Goal: Information Seeking & Learning: Learn about a topic

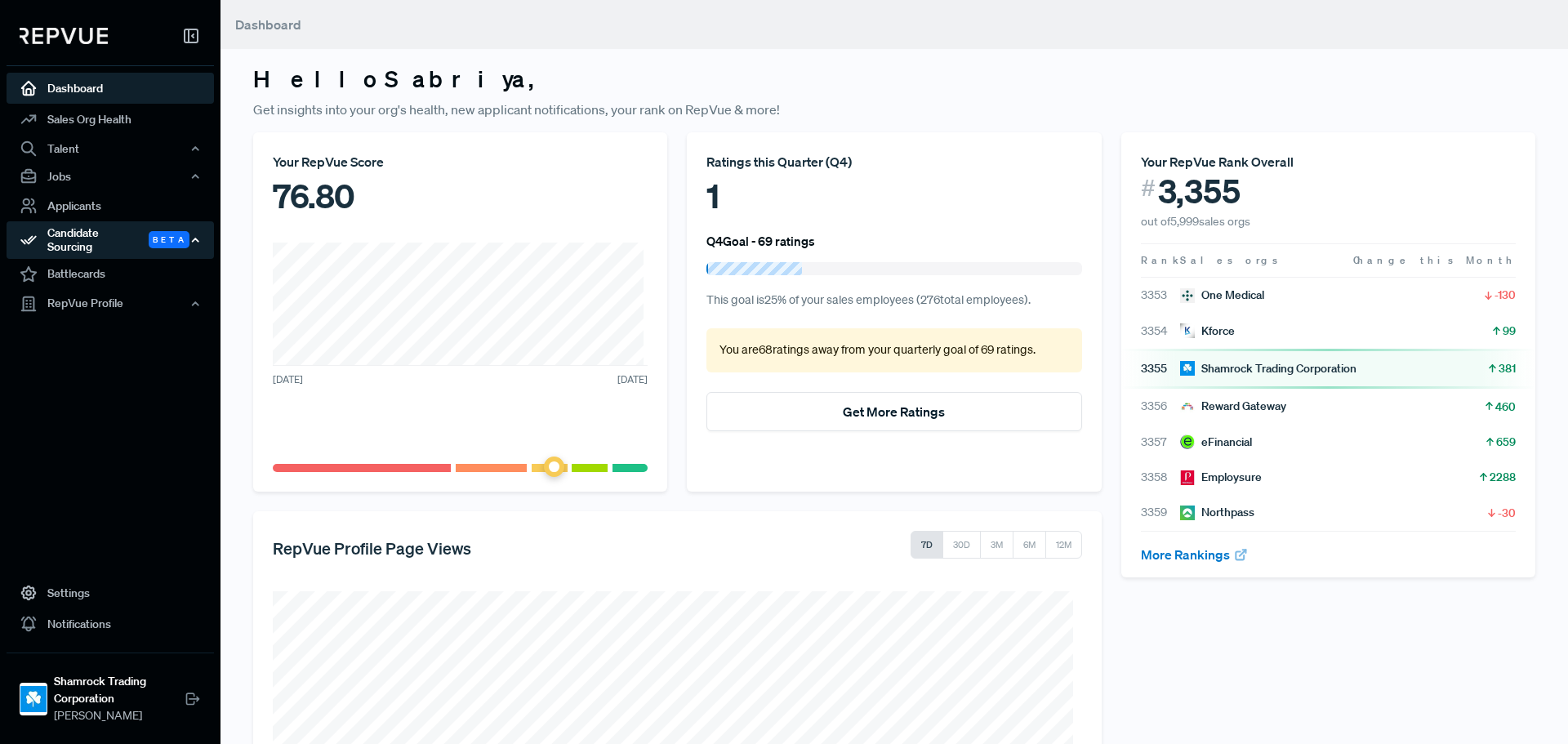
click at [95, 241] on div "Candidate Sourcing Beta" at bounding box center [110, 239] width 208 height 38
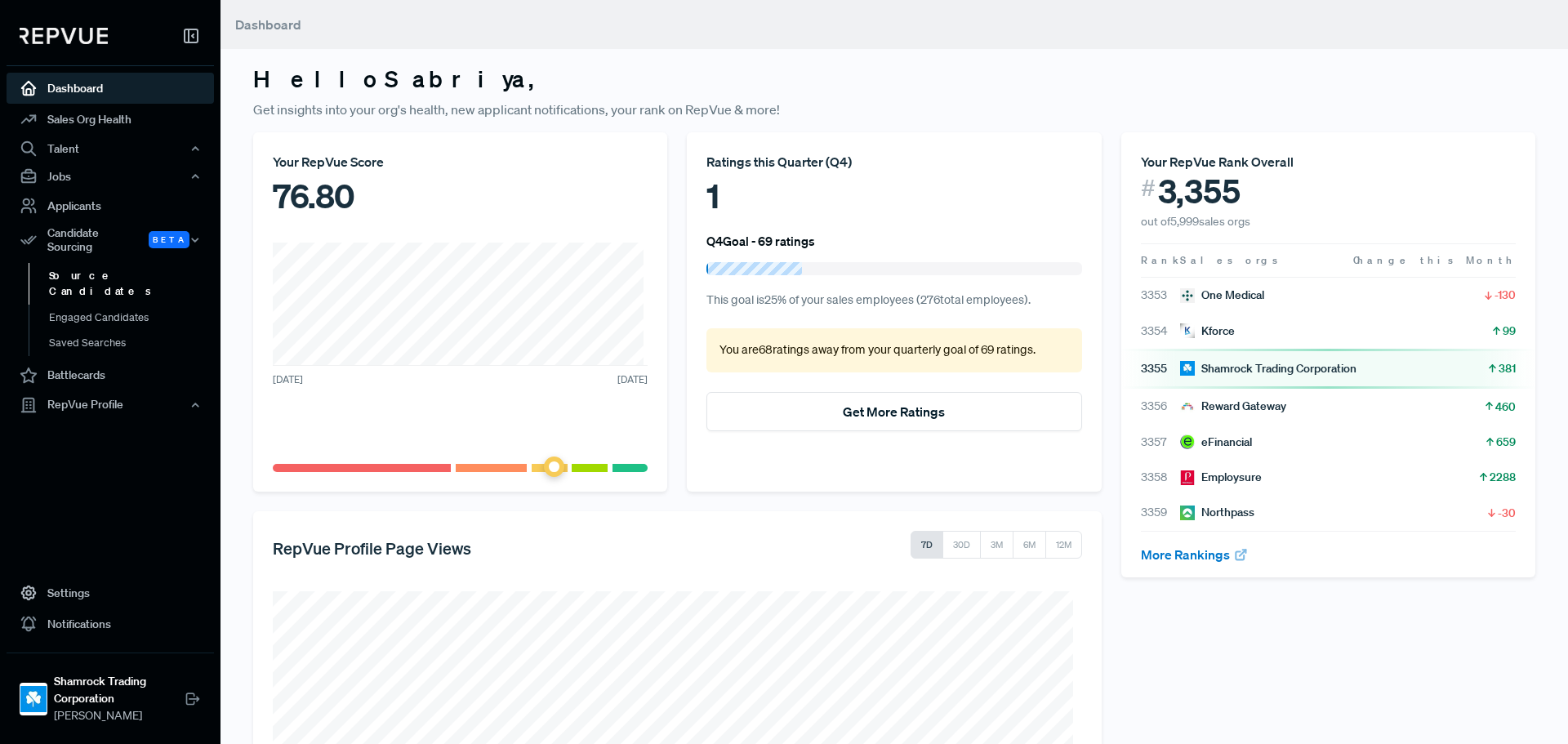
click at [98, 267] on link "Source Candidates" at bounding box center [132, 284] width 208 height 42
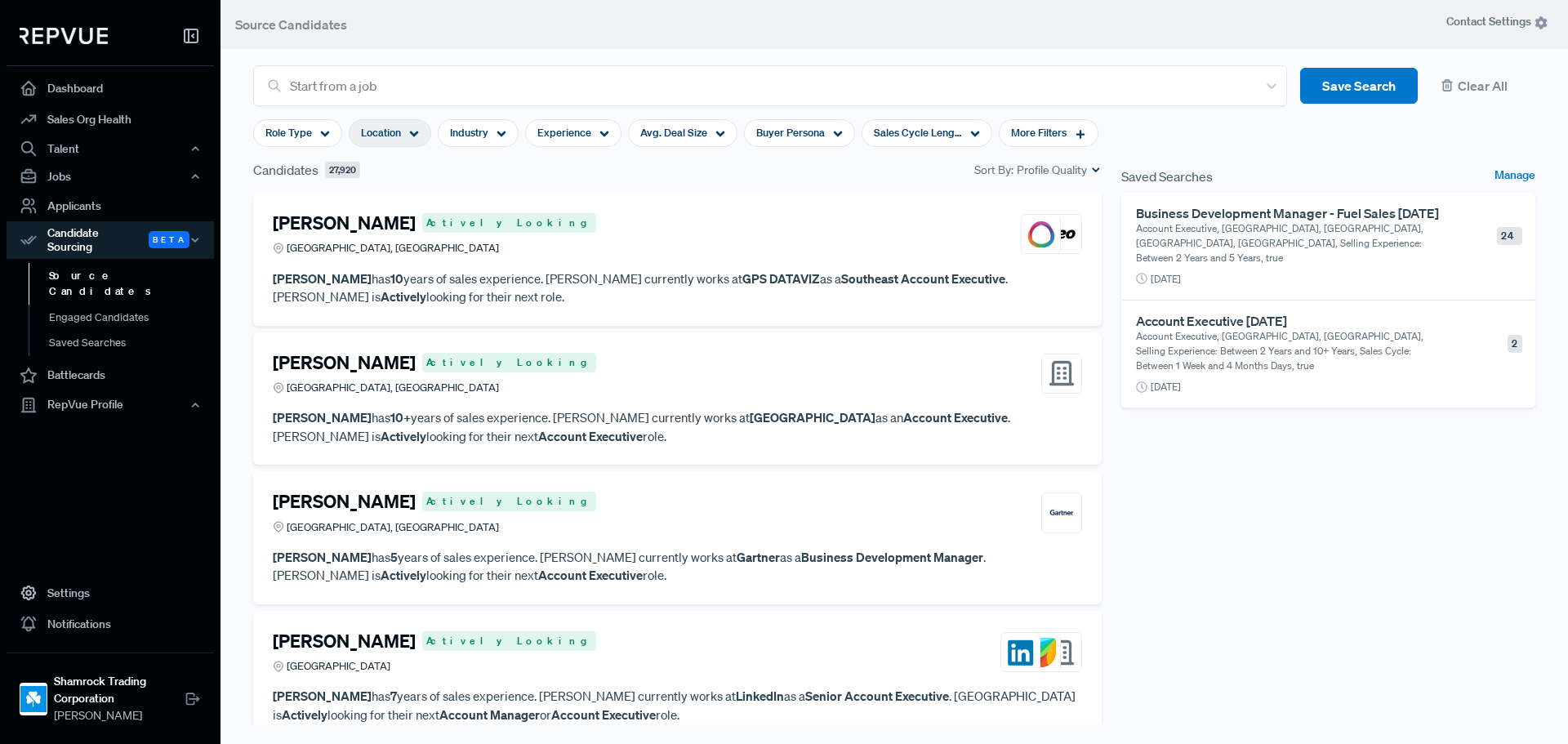
click at [403, 137] on div "Location" at bounding box center [389, 133] width 83 height 28
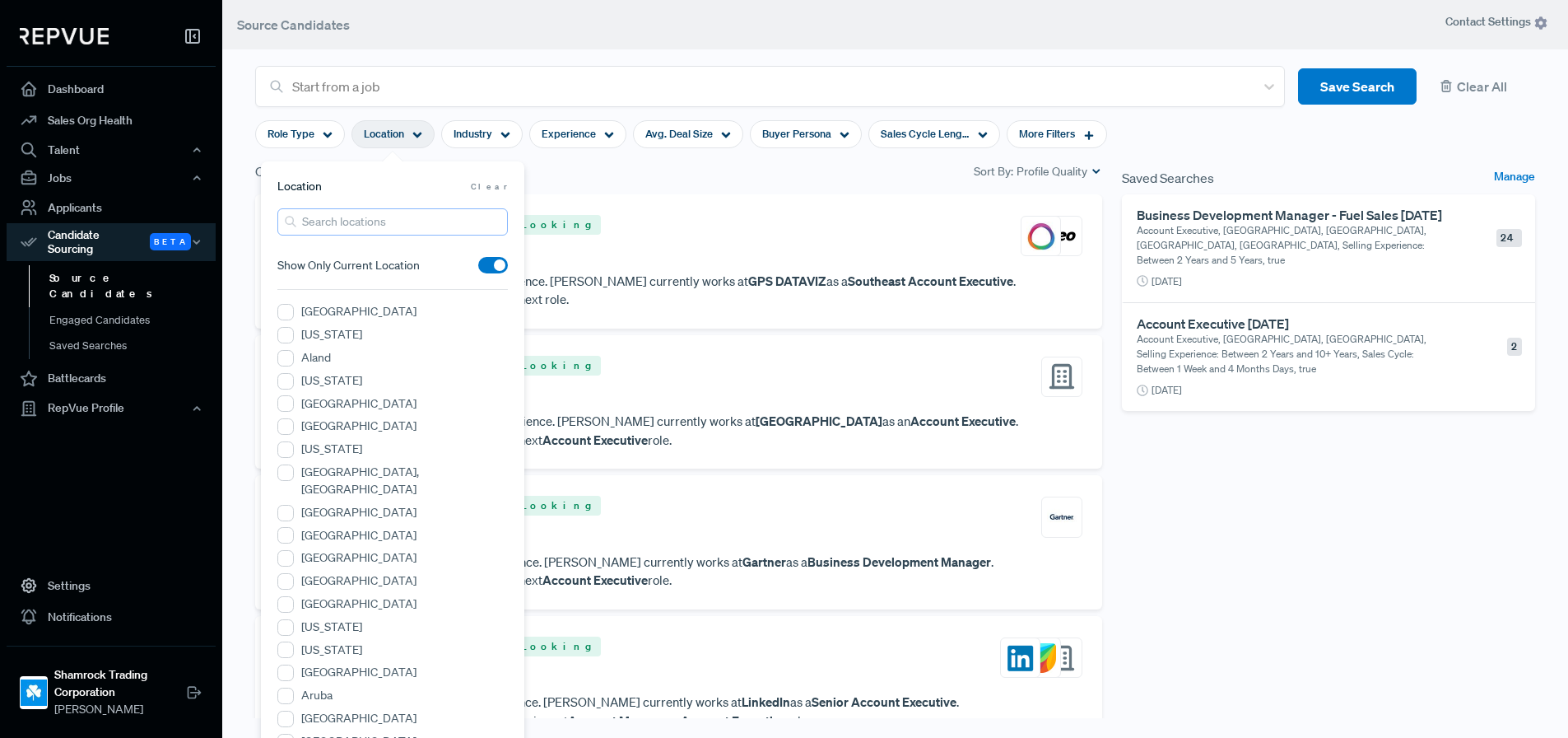
drag, startPoint x: 376, startPoint y: 215, endPoint x: 387, endPoint y: 213, distance: 11.2
click at [380, 215] on input "search" at bounding box center [392, 222] width 230 height 27
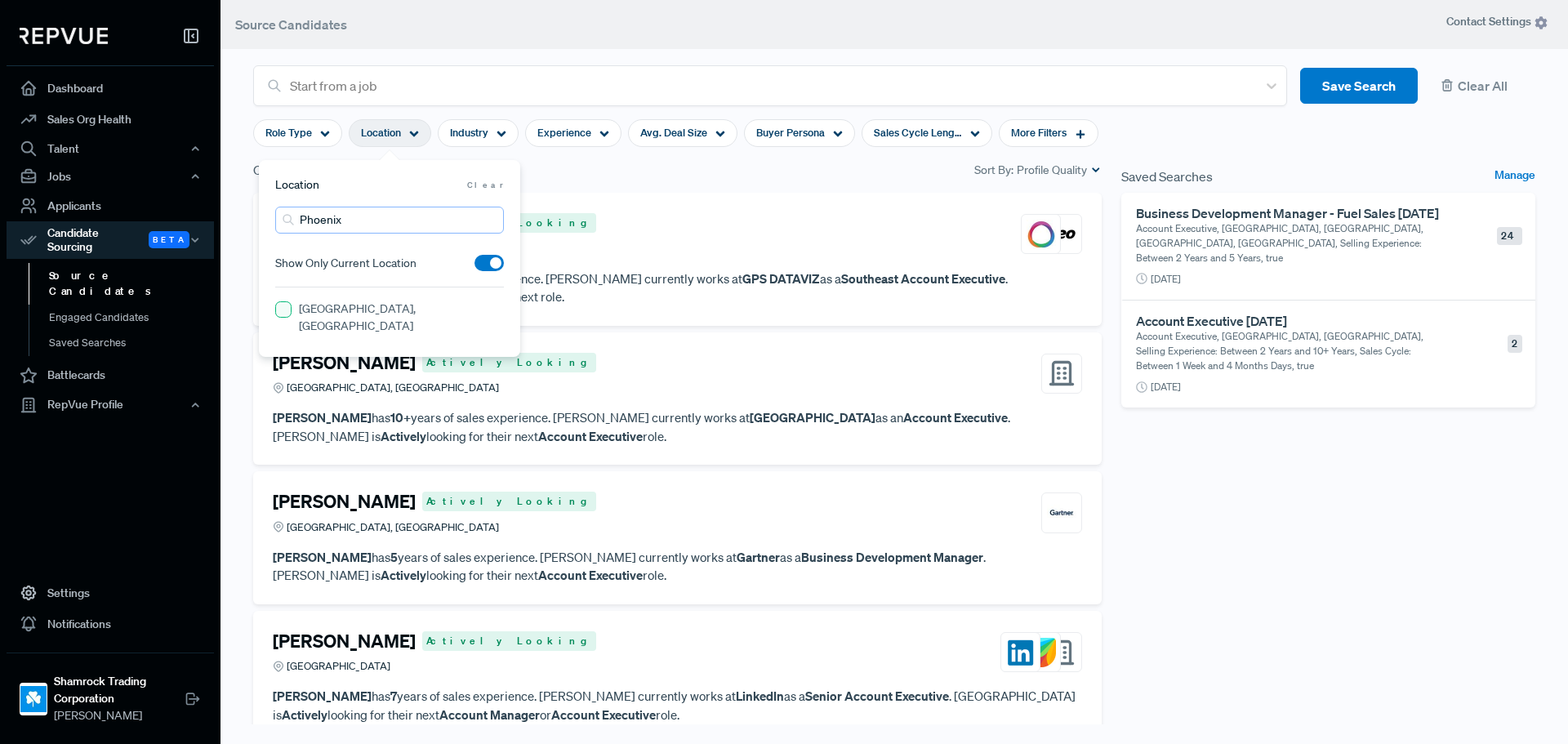
type input "Phoenix"
click at [284, 313] on AZ "[GEOGRAPHIC_DATA], [GEOGRAPHIC_DATA]" at bounding box center [283, 309] width 17 height 17
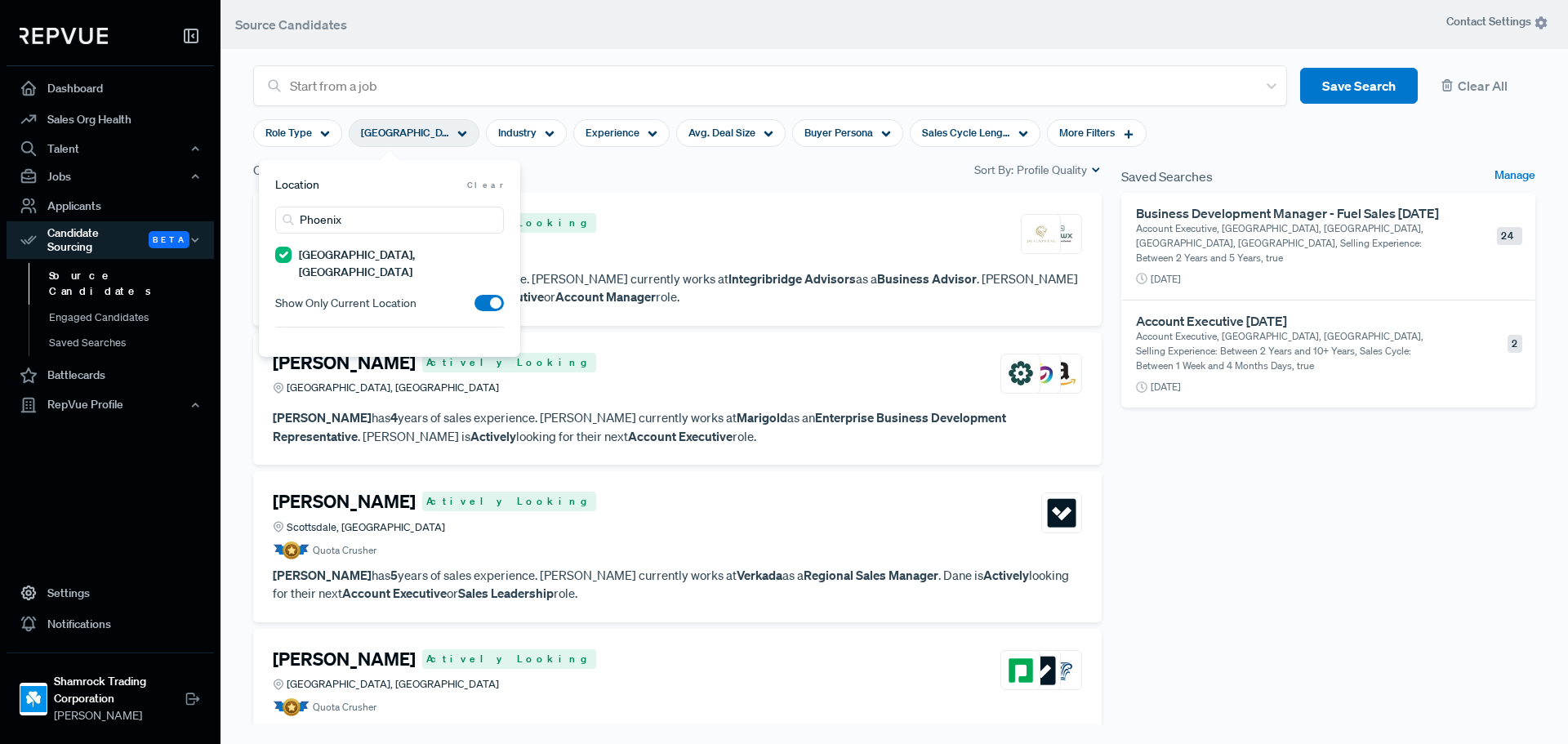
click at [653, 202] on div "[PERSON_NAME] Actively Looking Tempe, [GEOGRAPHIC_DATA] [PERSON_NAME] has 1 yea…" at bounding box center [678, 259] width 849 height 133
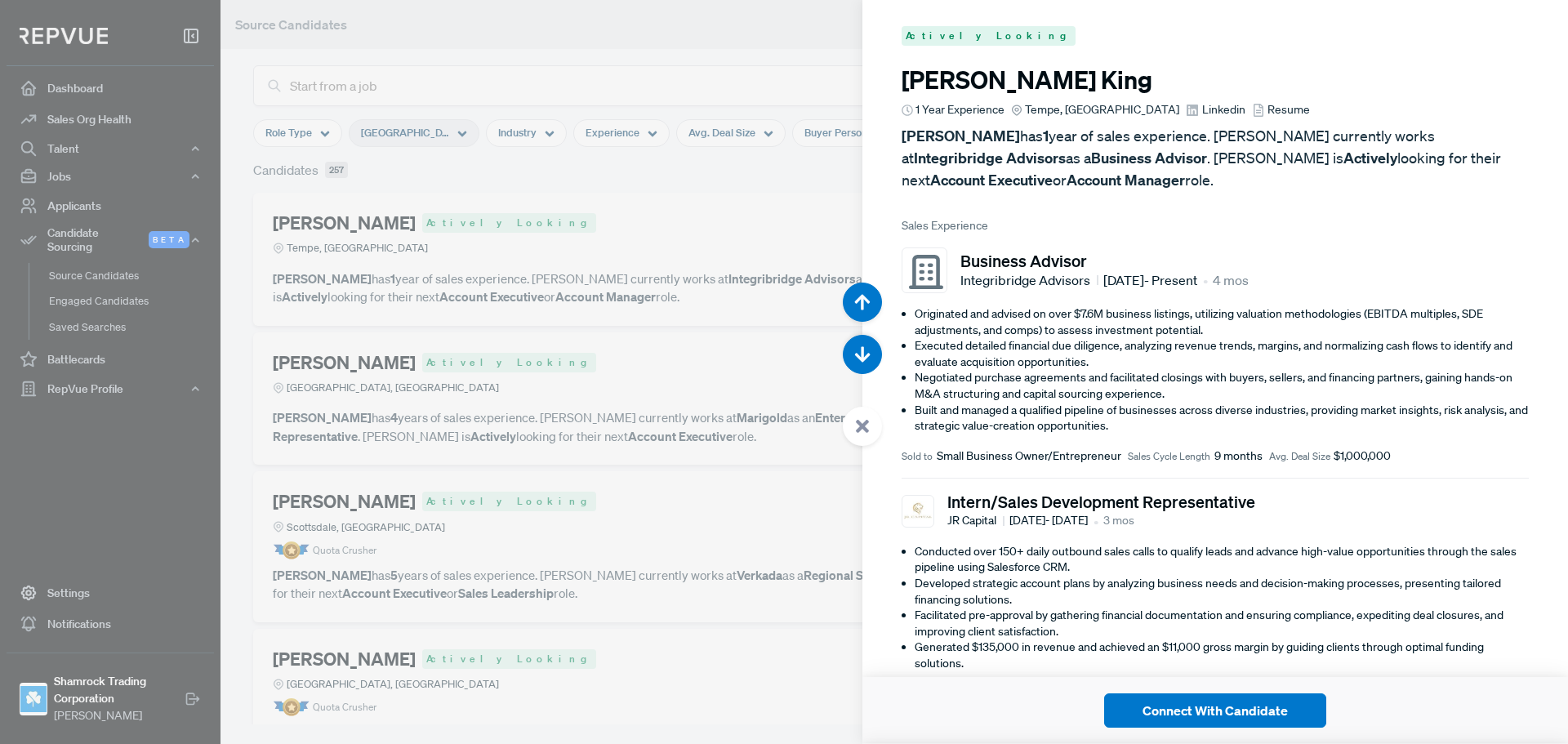
click at [1202, 108] on span "Linkedin" at bounding box center [1224, 109] width 43 height 18
click at [773, 219] on div at bounding box center [784, 372] width 1568 height 744
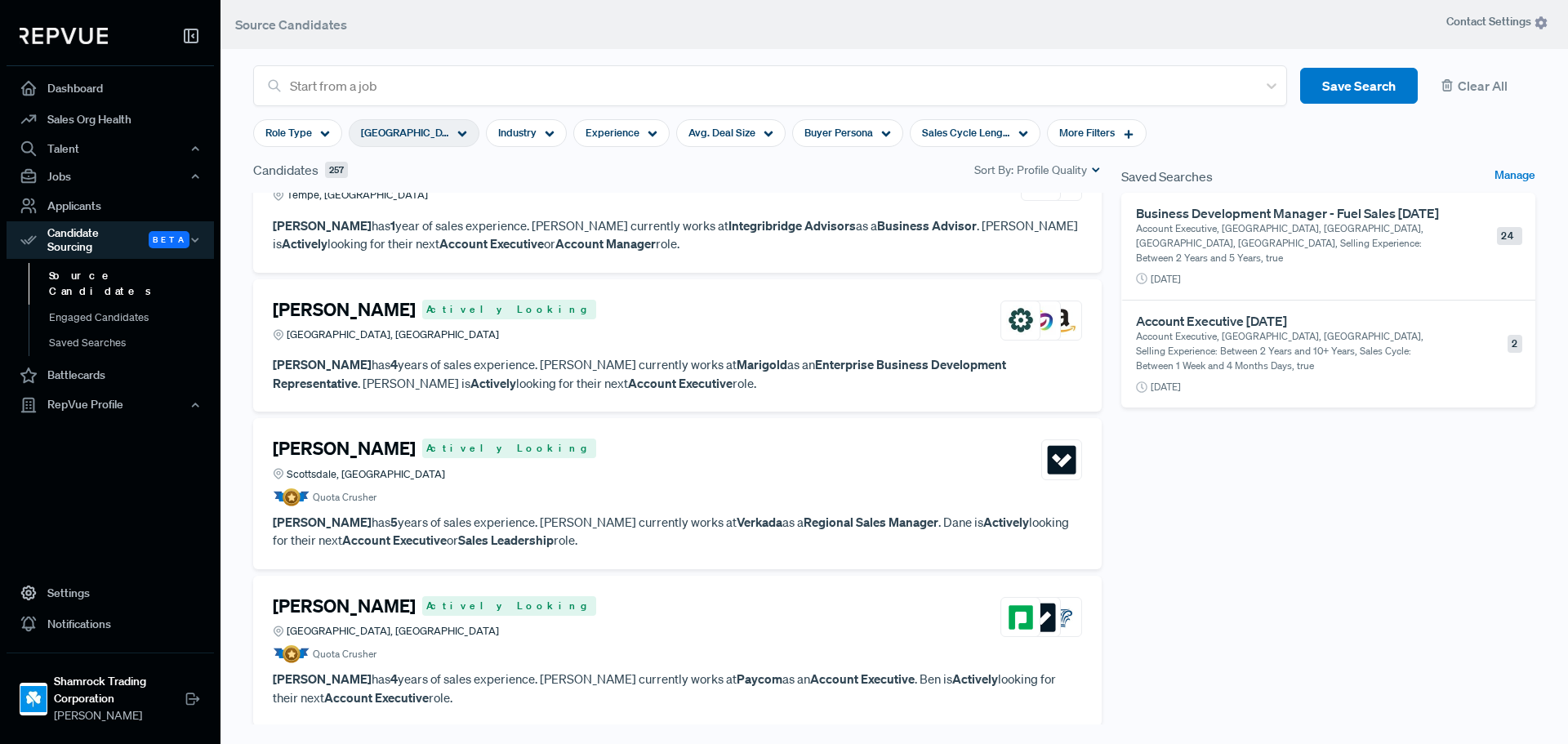
scroll to position [82, 0]
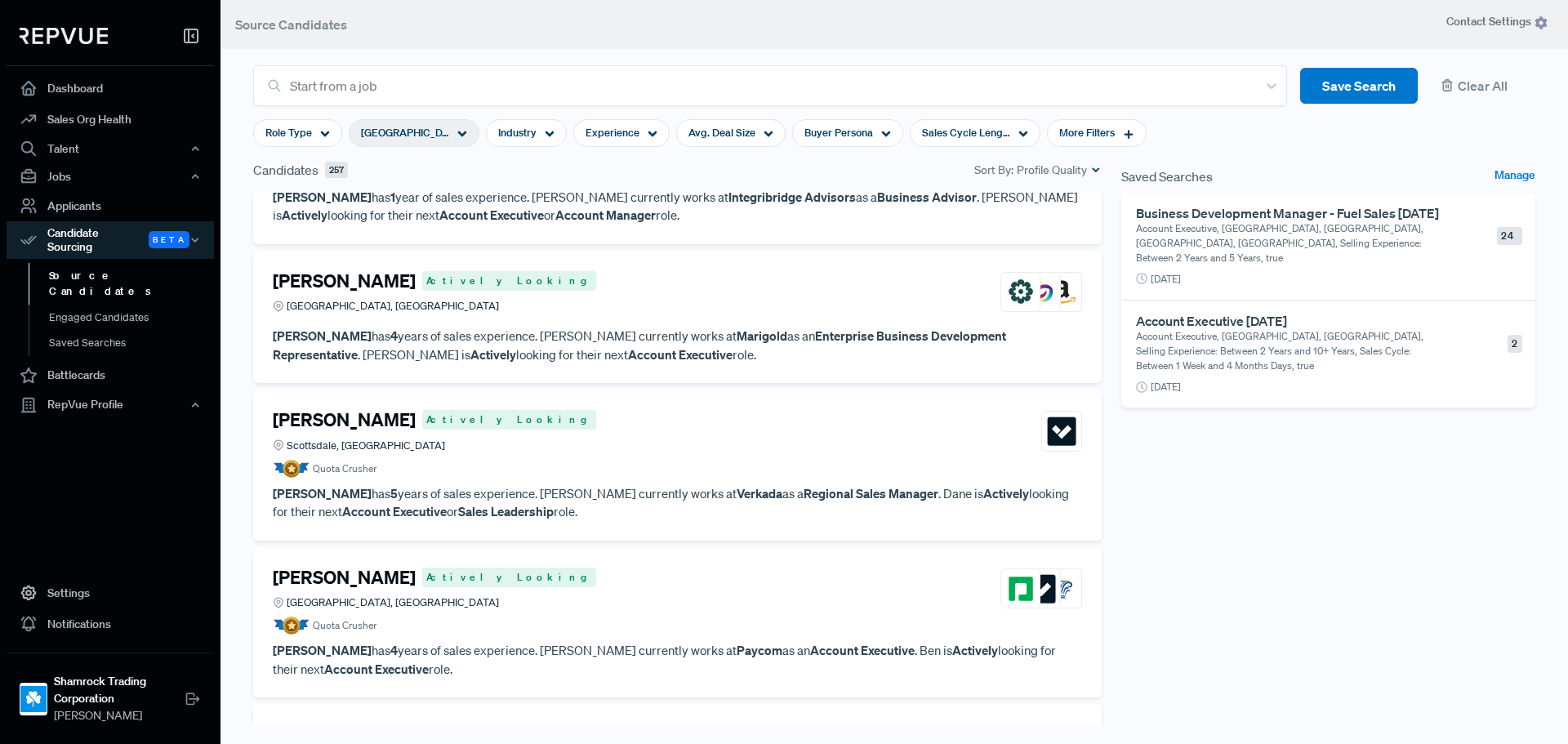
click at [637, 315] on article "[PERSON_NAME] Actively Looking [GEOGRAPHIC_DATA], [GEOGRAPHIC_DATA]" at bounding box center [677, 295] width 809 height 51
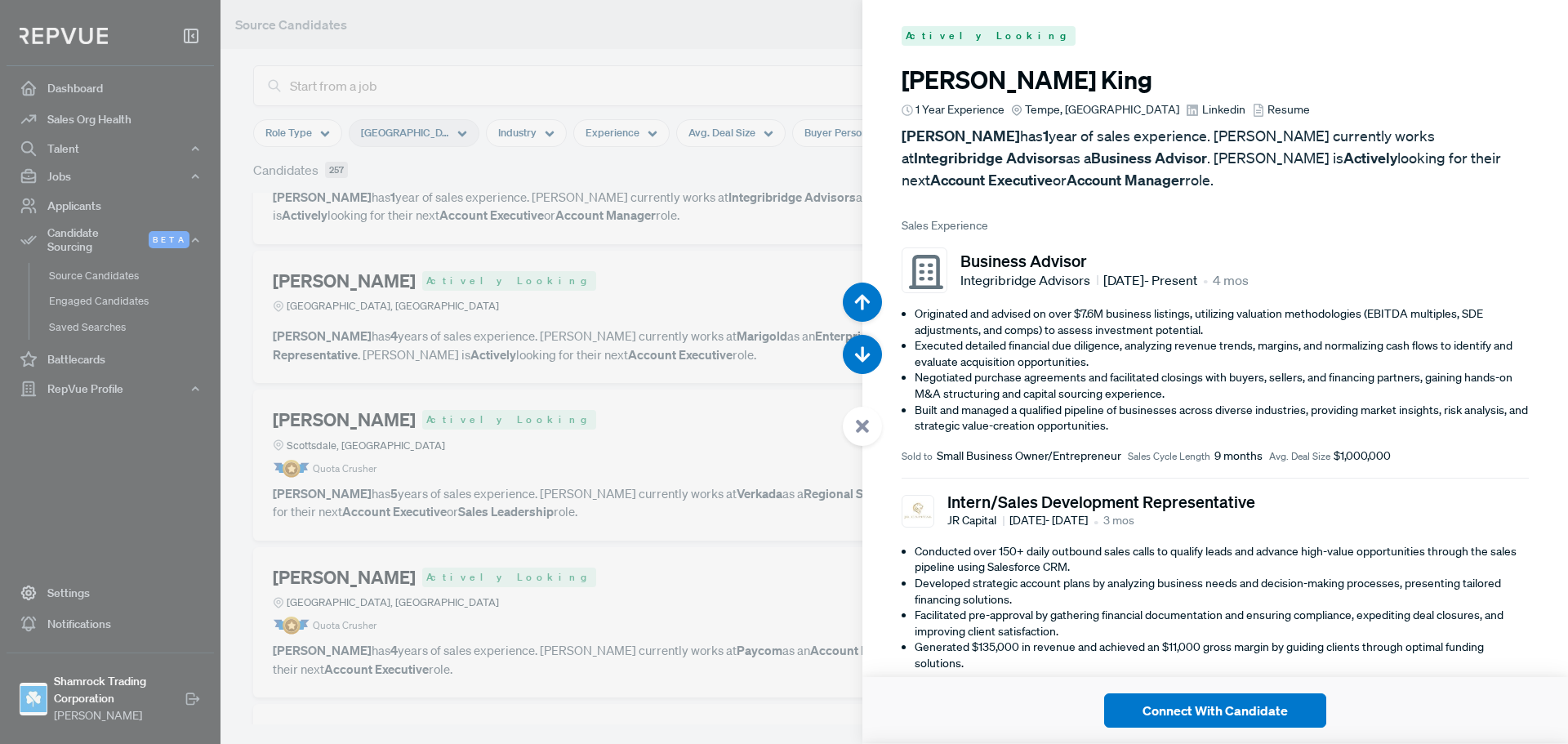
scroll to position [744, 0]
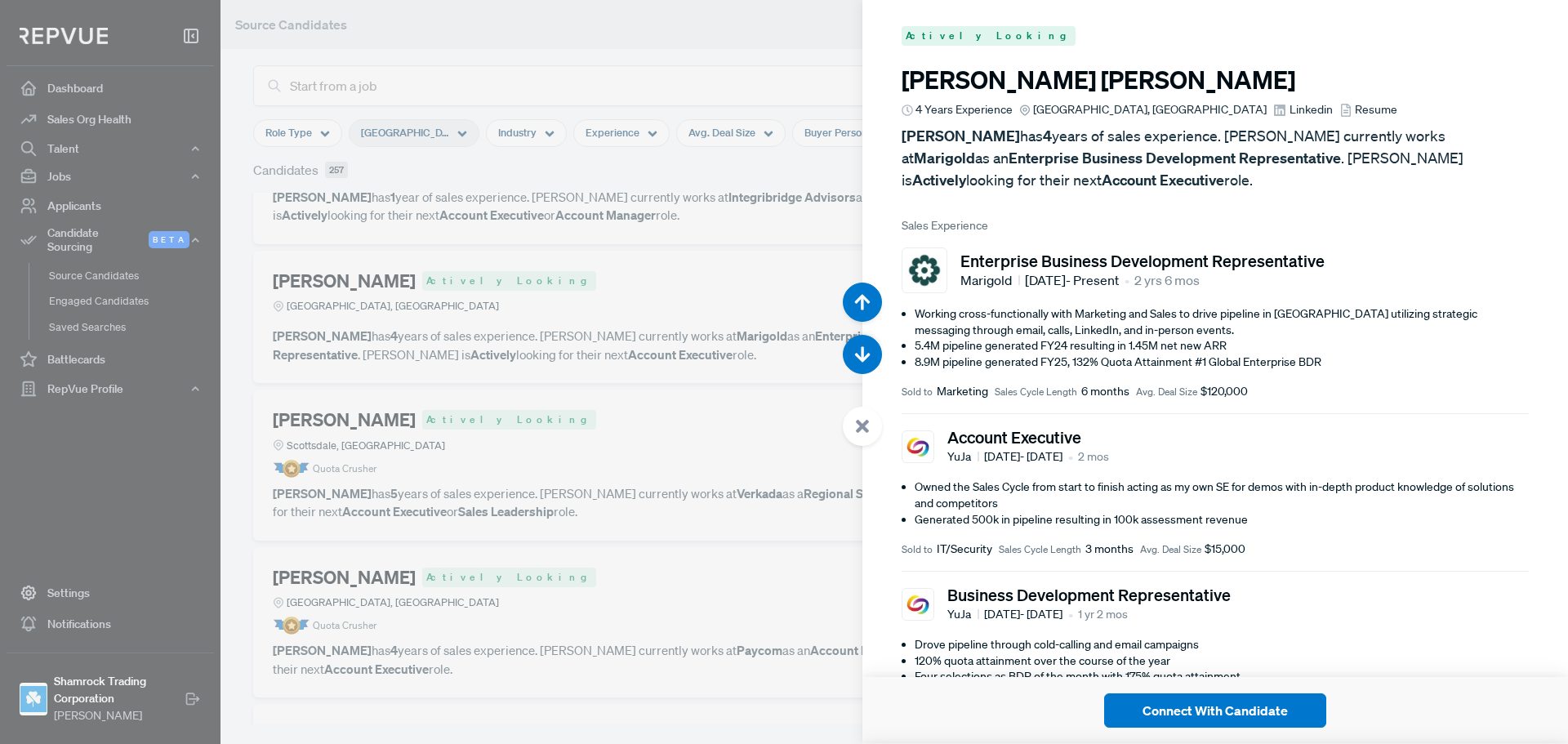
click at [600, 423] on div at bounding box center [784, 372] width 1568 height 744
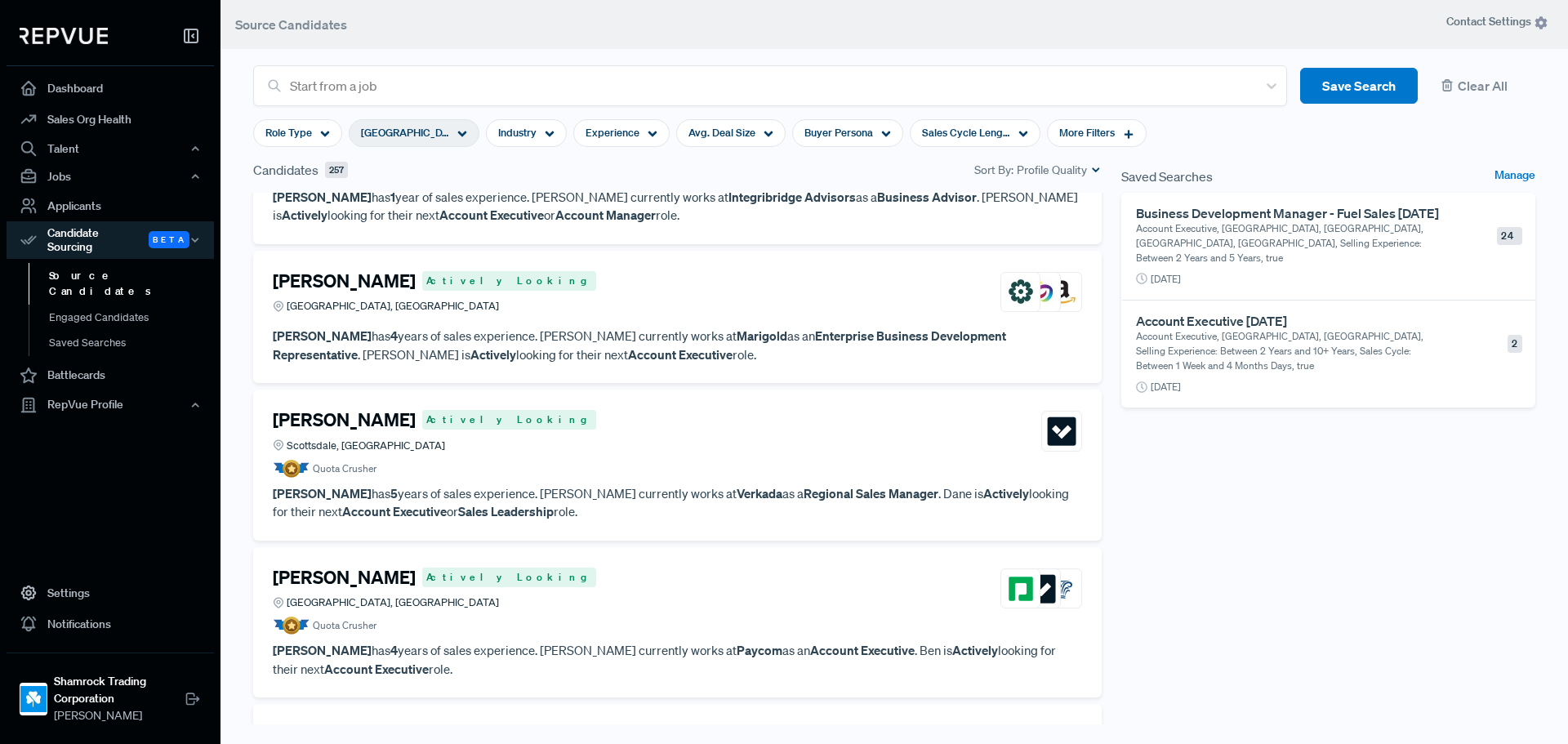
click at [619, 305] on div "[PERSON_NAME] Actively Looking [GEOGRAPHIC_DATA], [GEOGRAPHIC_DATA]" at bounding box center [677, 292] width 809 height 44
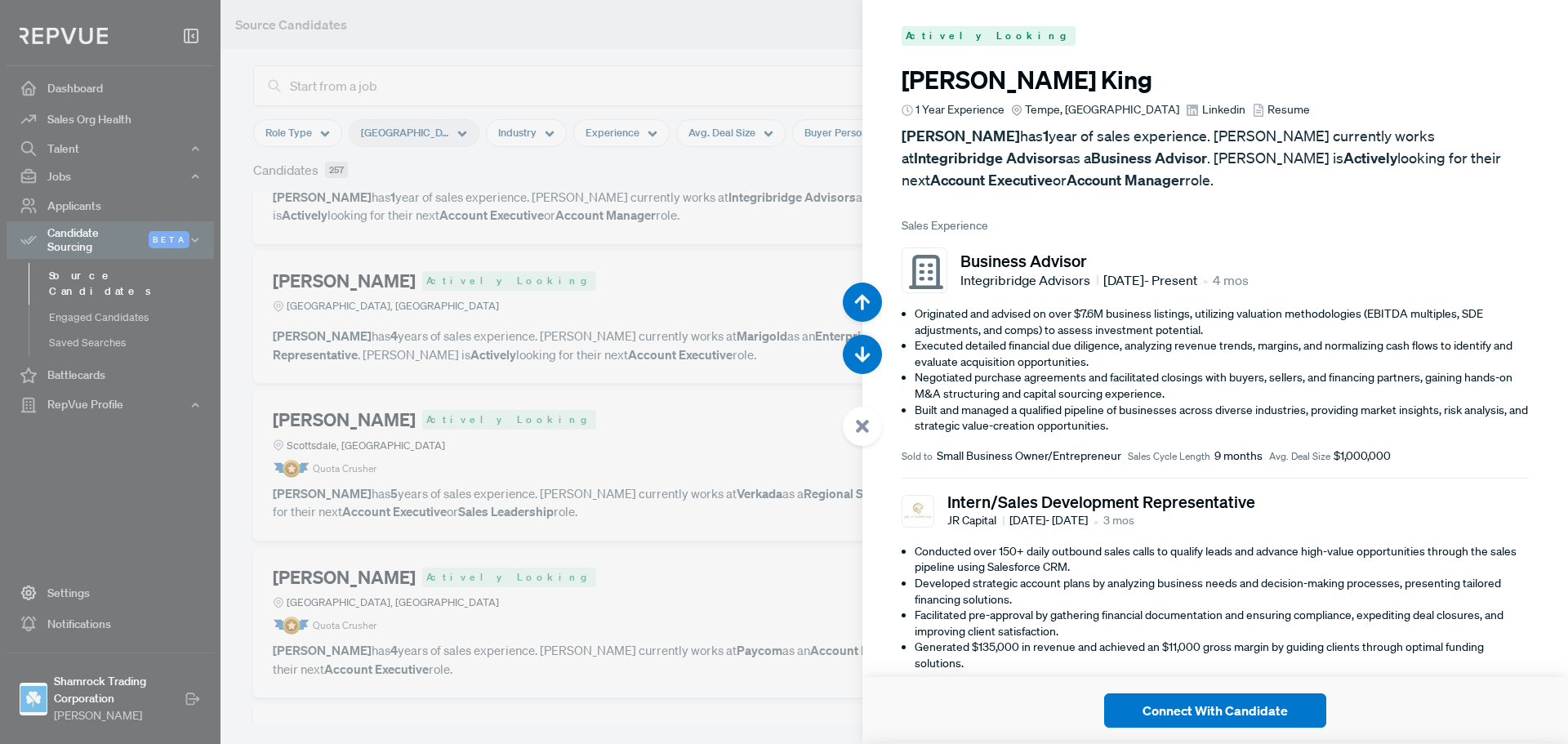
scroll to position [744, 0]
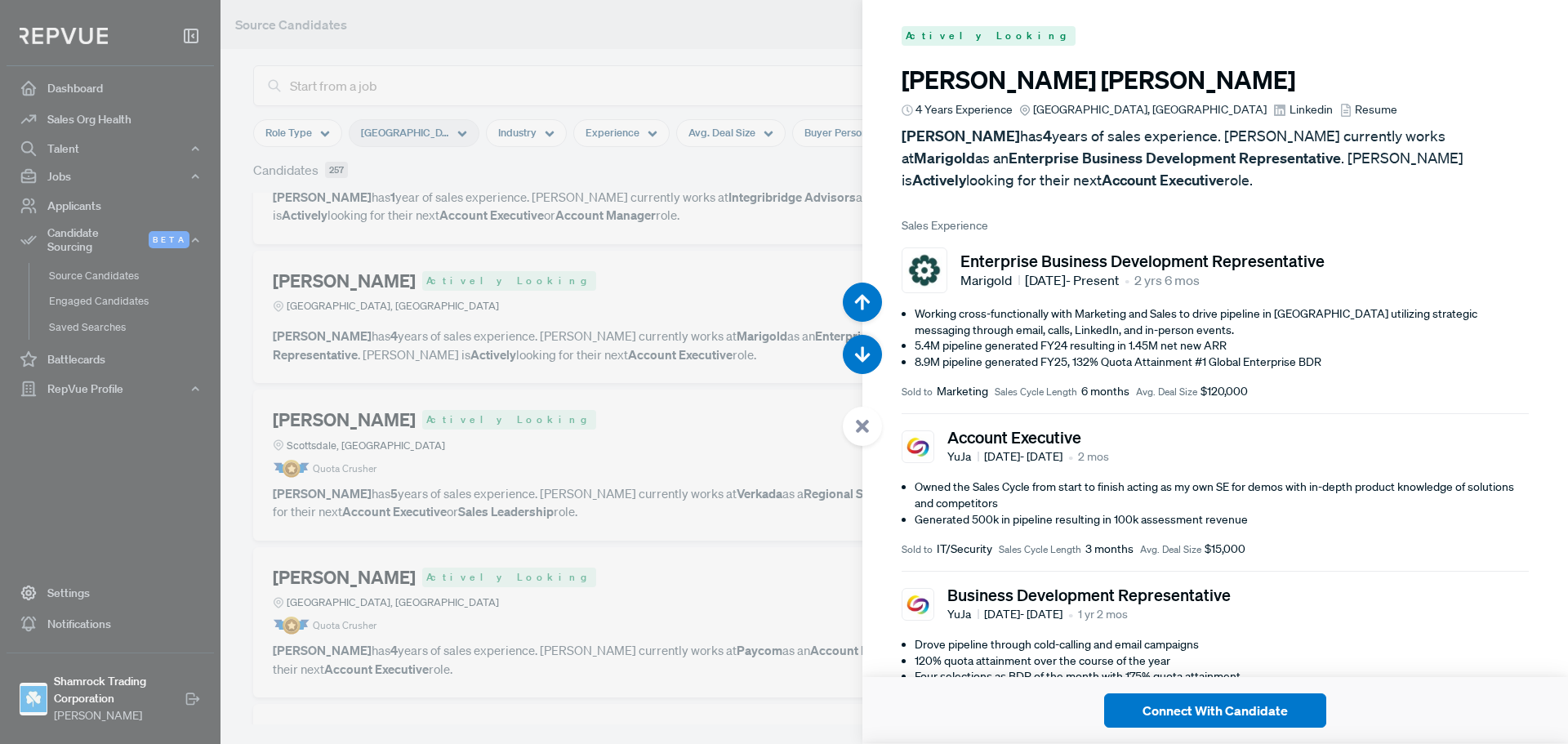
click at [1290, 107] on span "Linkedin" at bounding box center [1311, 109] width 43 height 18
click at [874, 357] on button "button" at bounding box center [862, 354] width 39 height 39
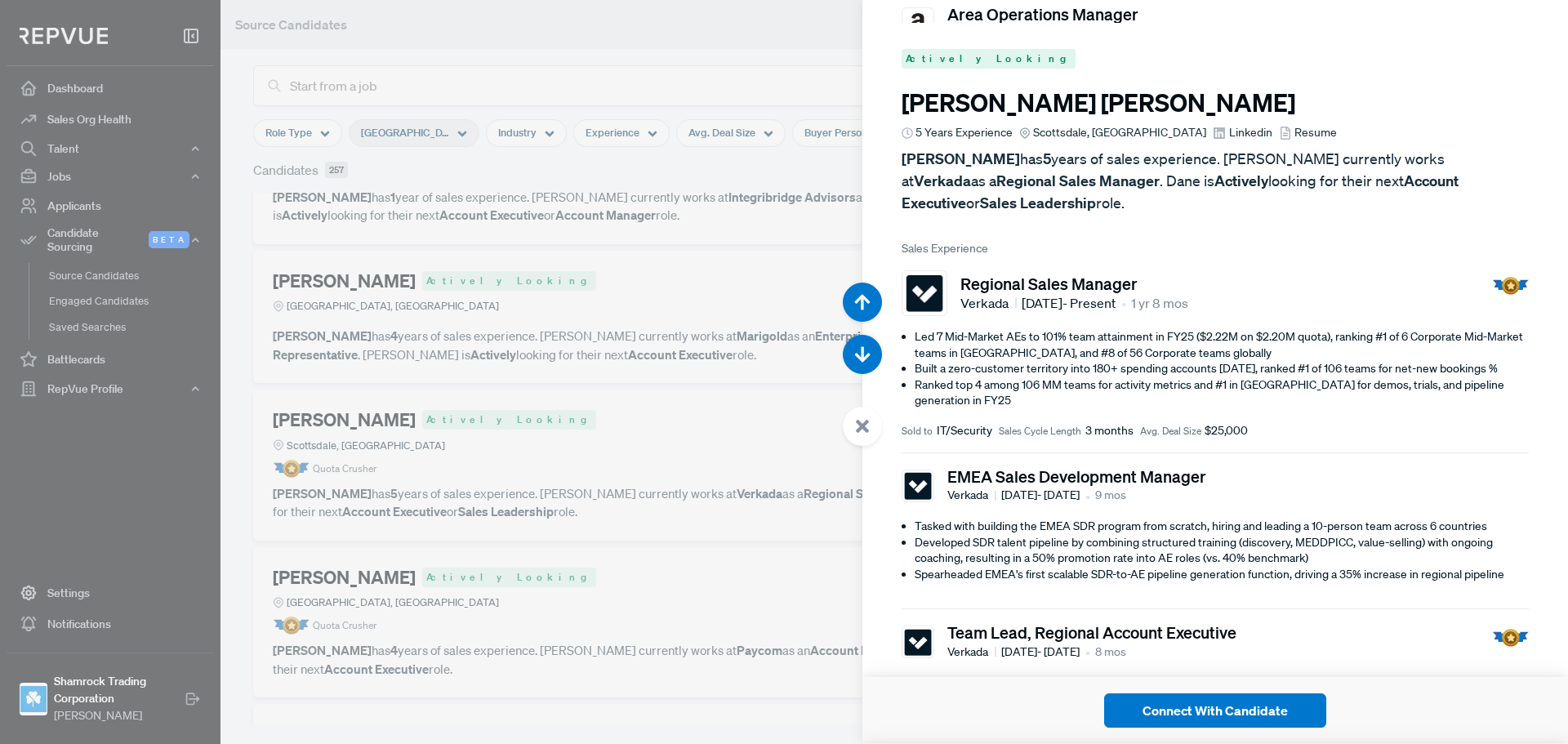
scroll to position [1489, 0]
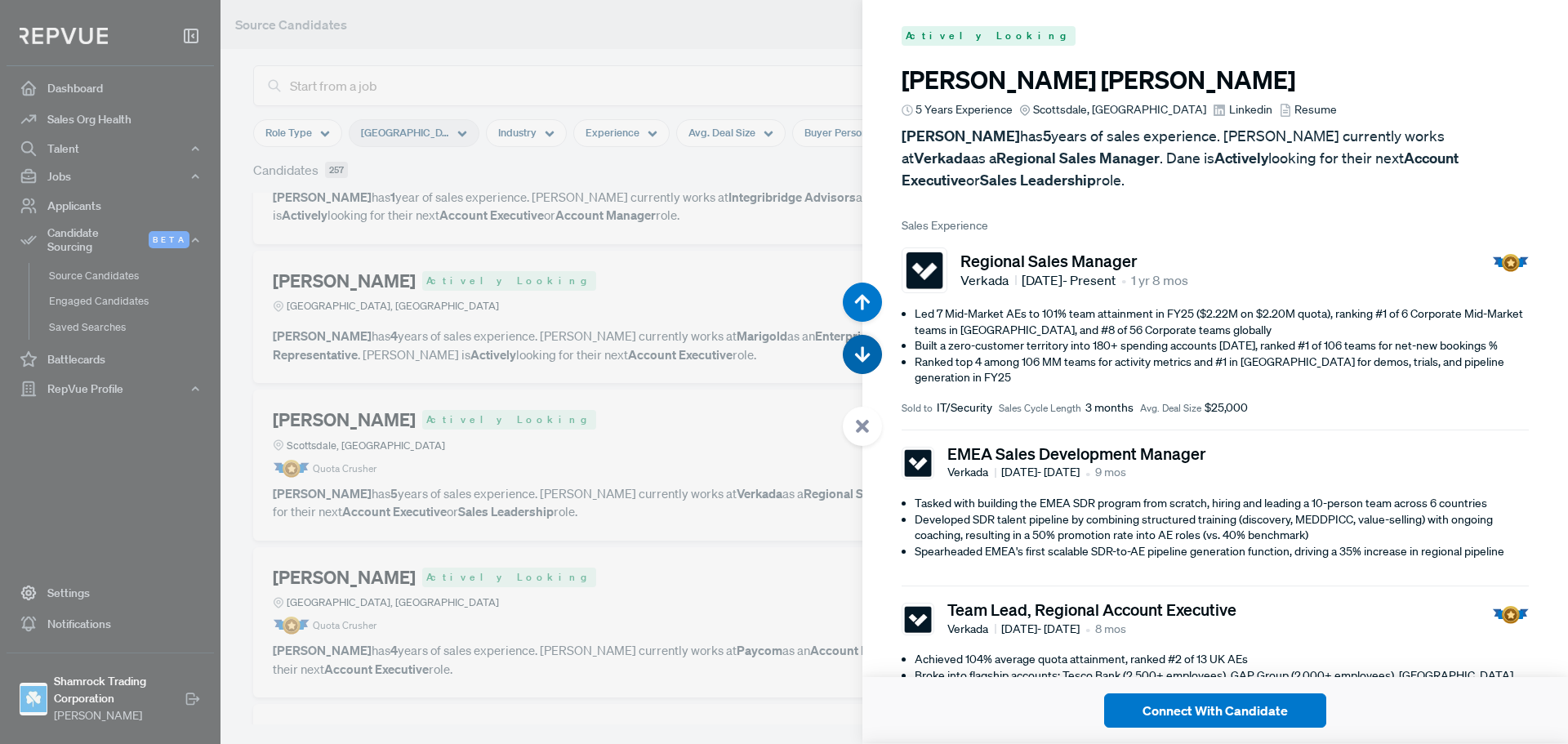
click at [864, 366] on button "button" at bounding box center [862, 354] width 39 height 39
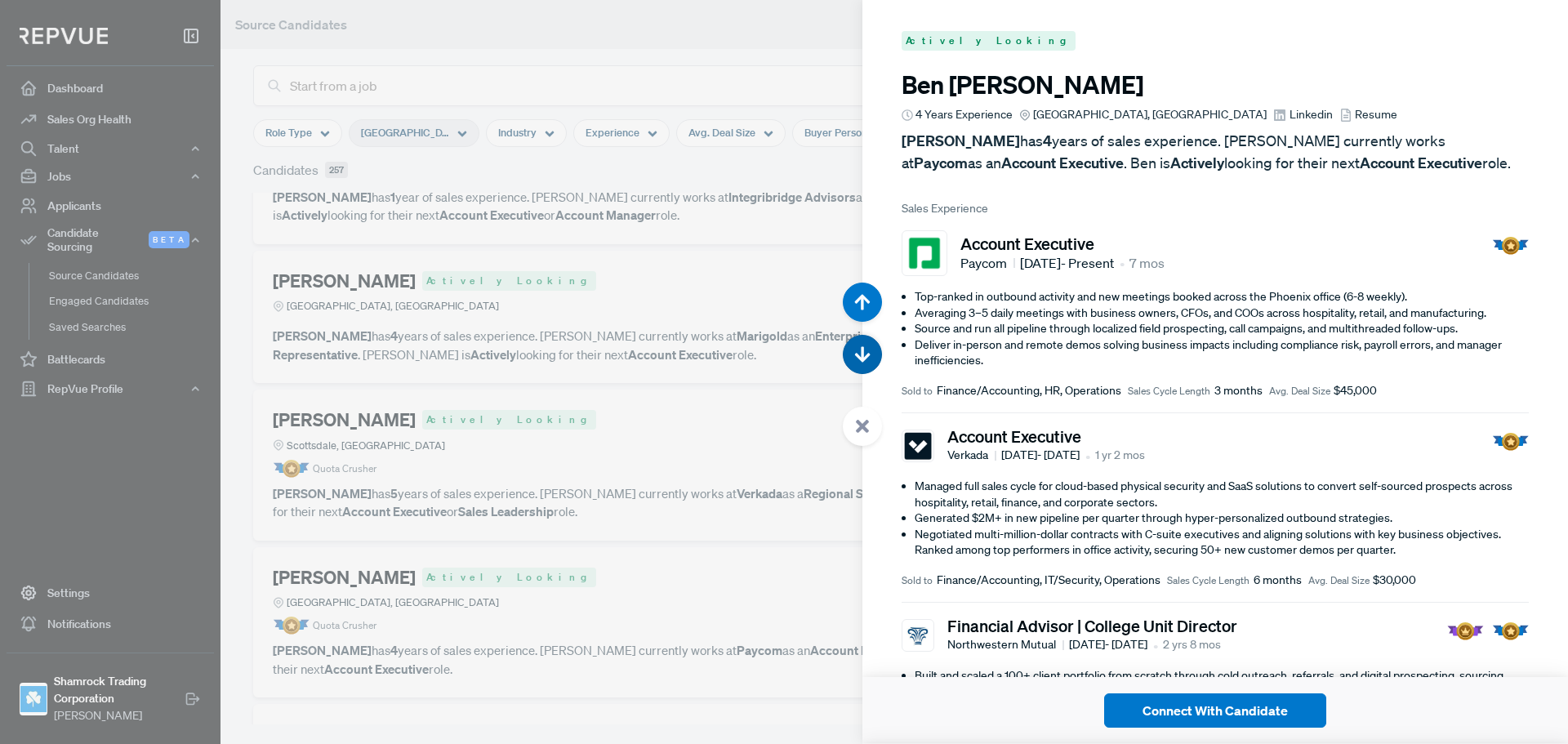
scroll to position [2233, 0]
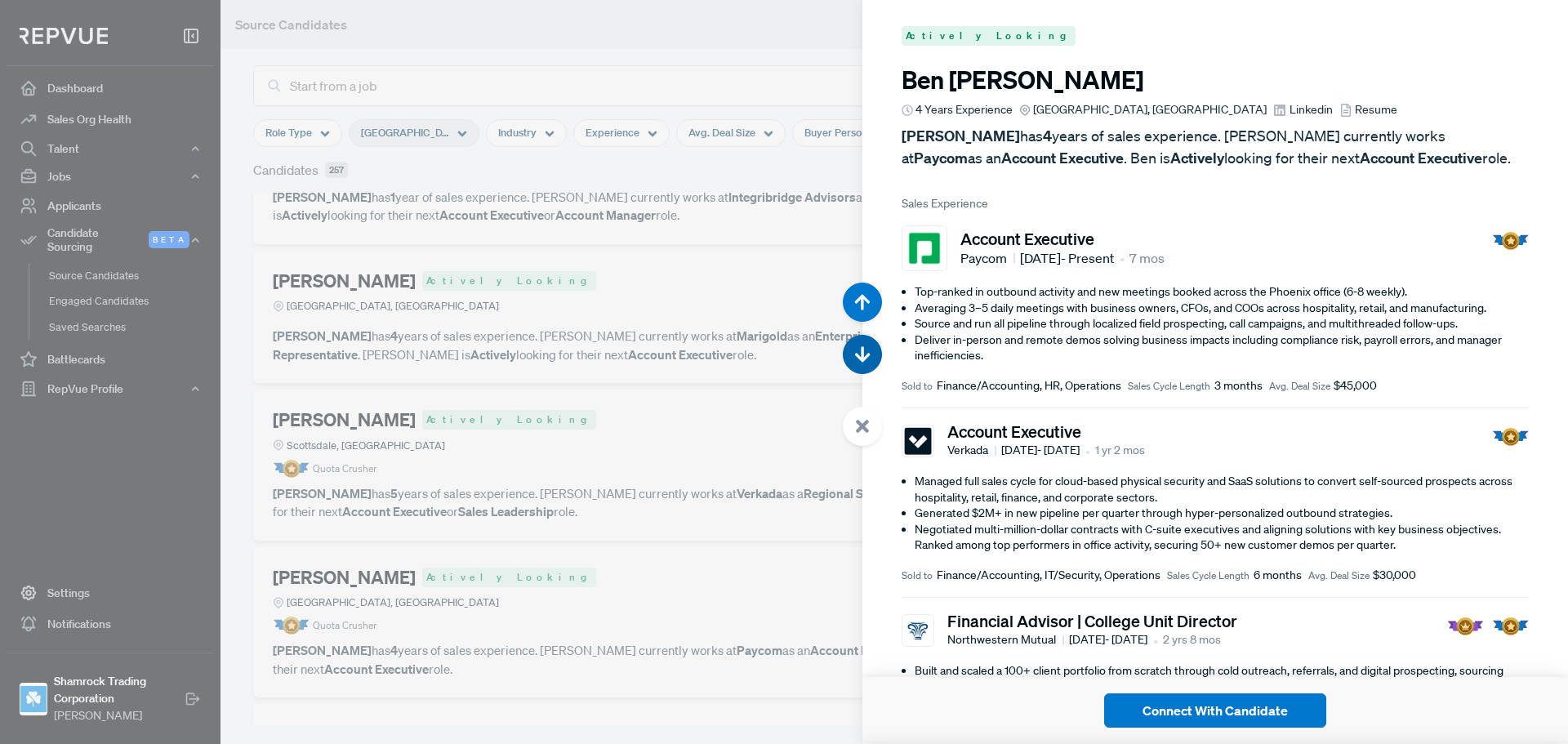
click at [864, 366] on button "button" at bounding box center [862, 354] width 39 height 39
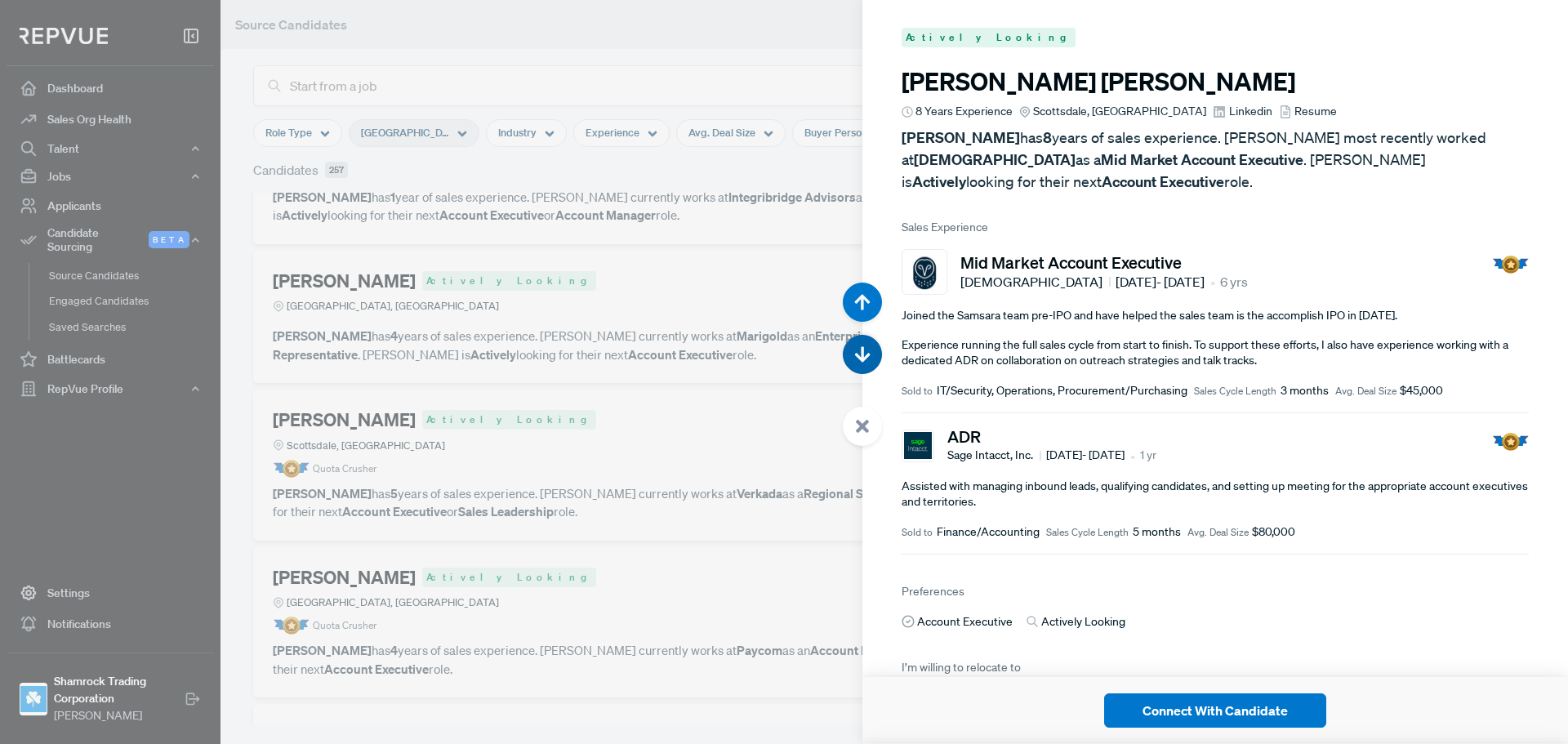
scroll to position [2977, 0]
click at [1229, 108] on span "Linkedin" at bounding box center [1250, 109] width 43 height 18
click at [866, 356] on use "button" at bounding box center [862, 354] width 16 height 16
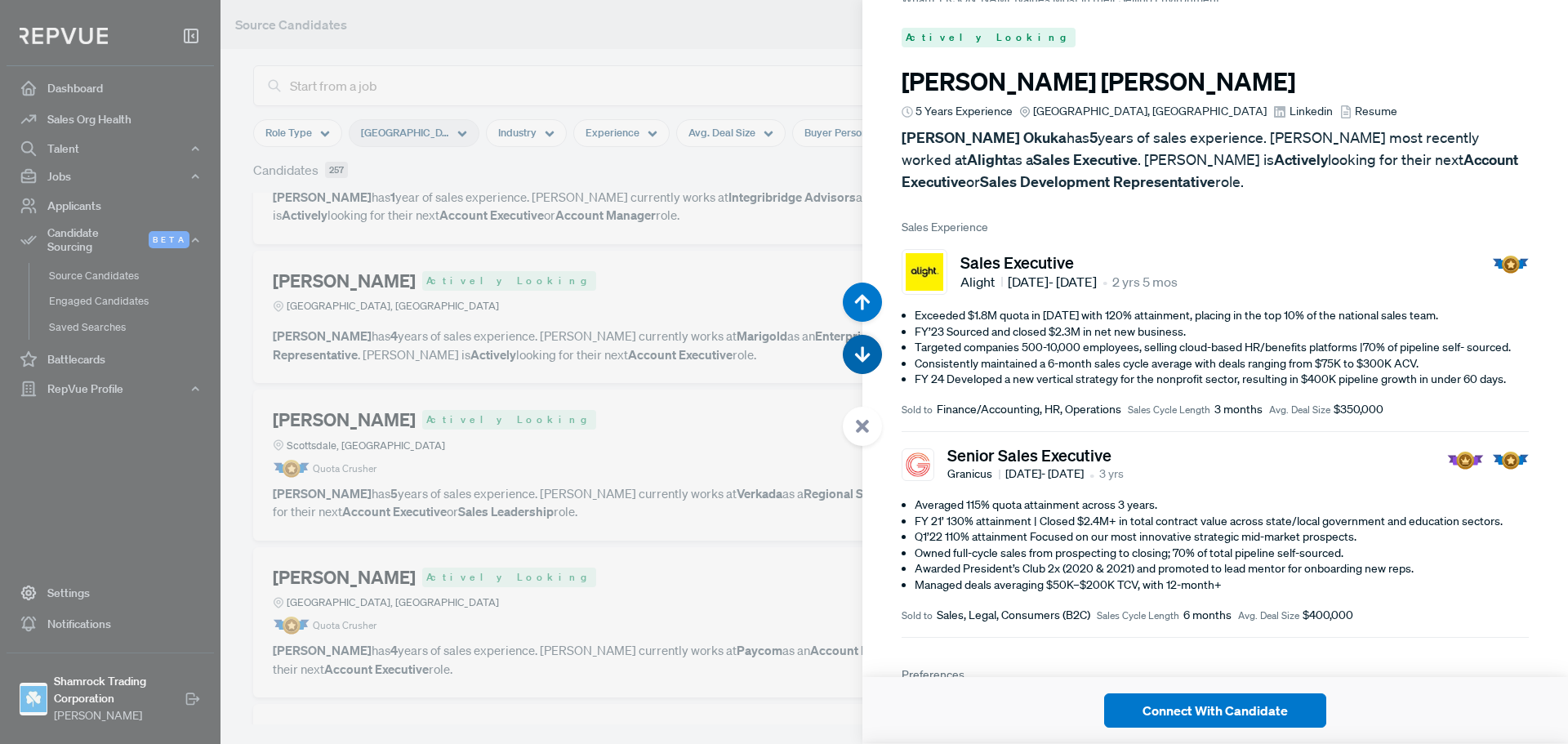
scroll to position [3721, 0]
click at [1290, 112] on span "Linkedin" at bounding box center [1311, 109] width 43 height 18
click at [863, 353] on use "button" at bounding box center [862, 354] width 16 height 16
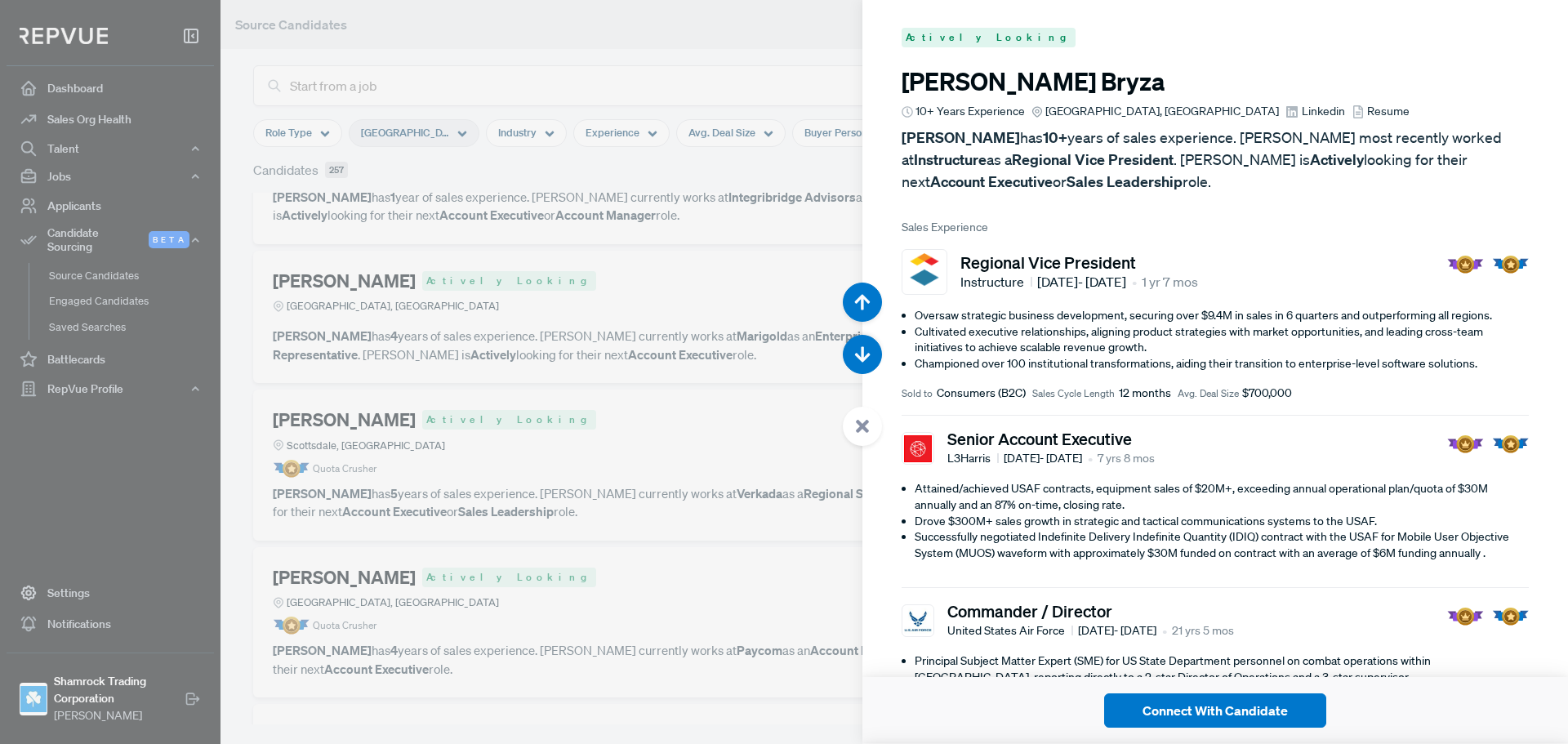
scroll to position [4466, 0]
click at [855, 352] on icon "button" at bounding box center [862, 355] width 17 height 17
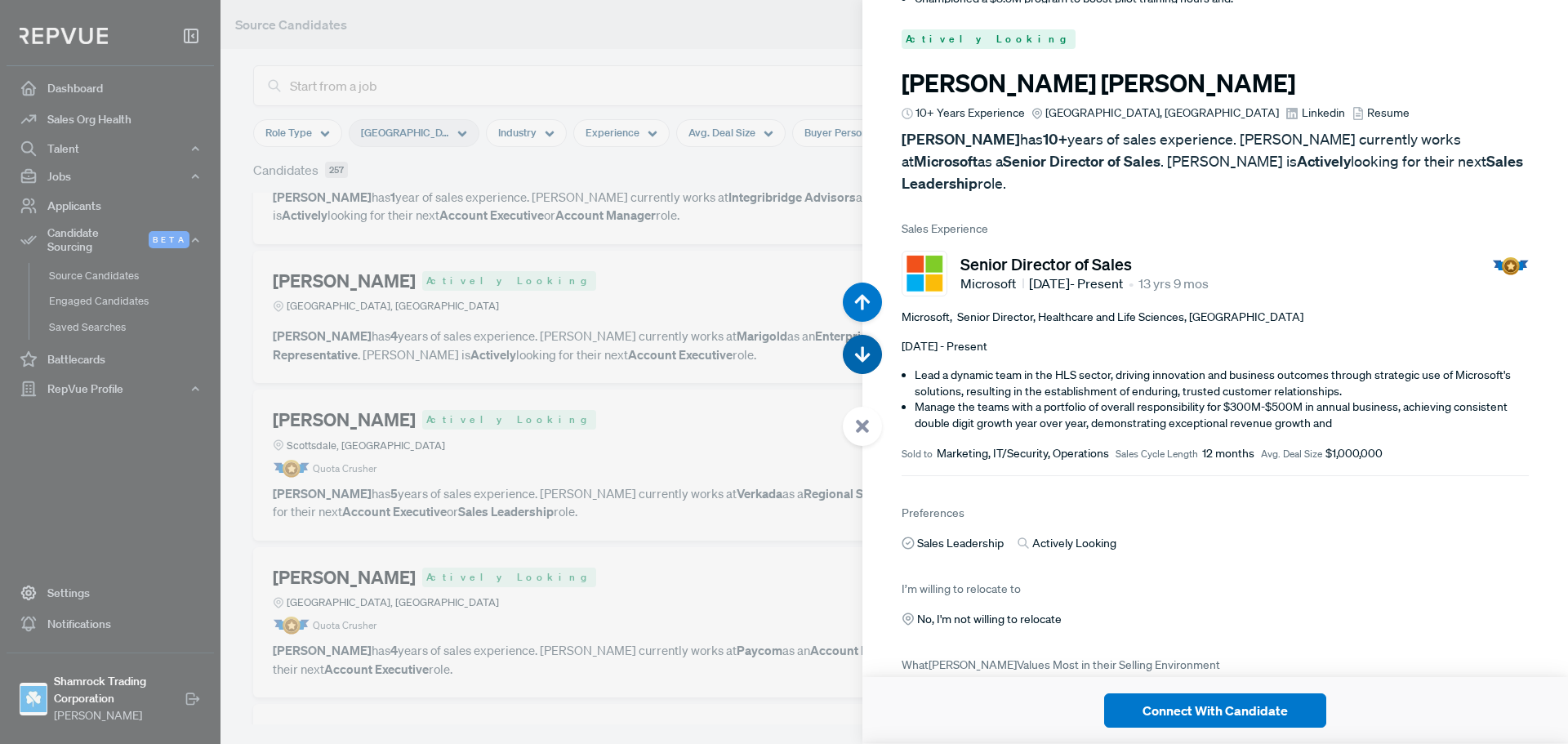
scroll to position [5210, 0]
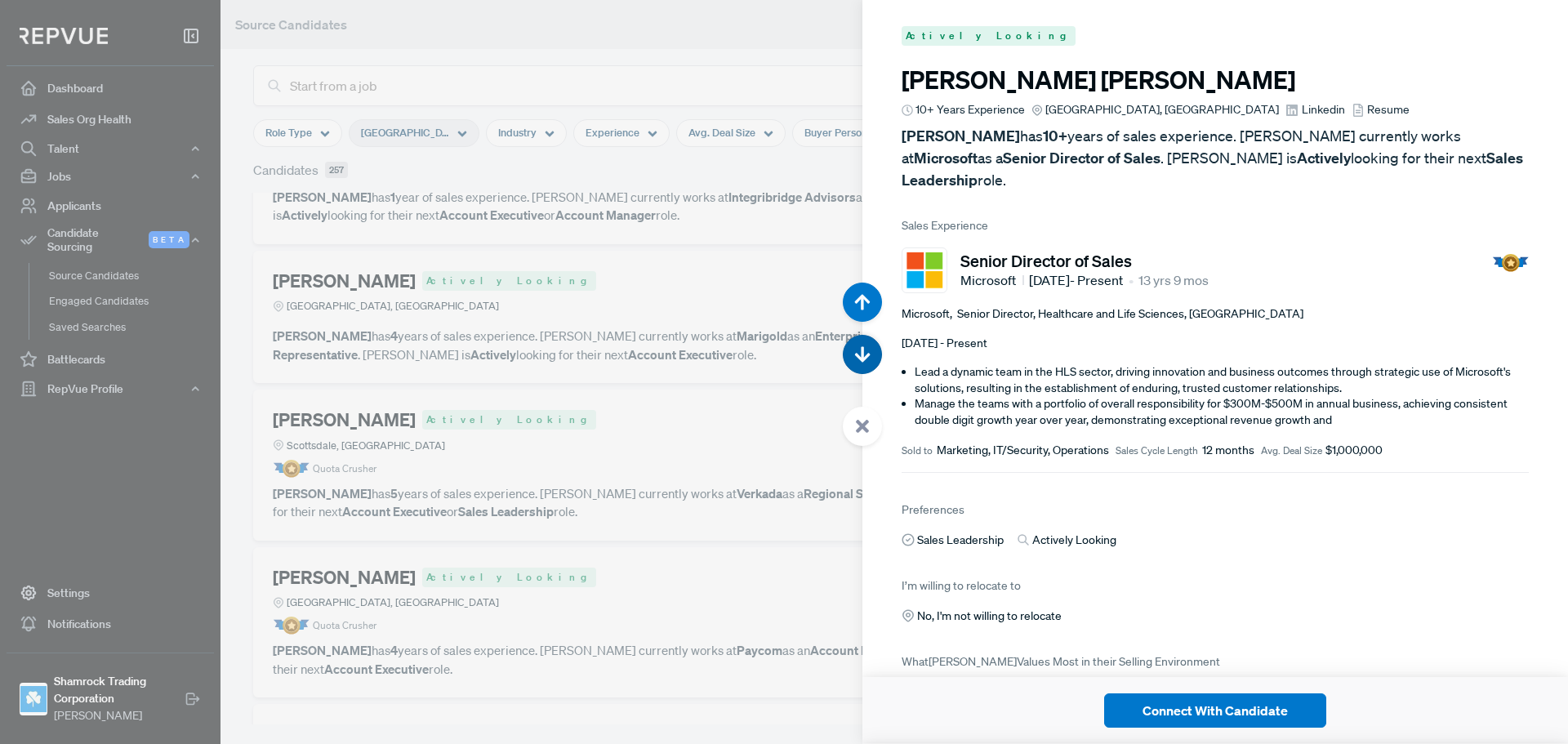
click at [856, 351] on icon "button" at bounding box center [862, 355] width 17 height 17
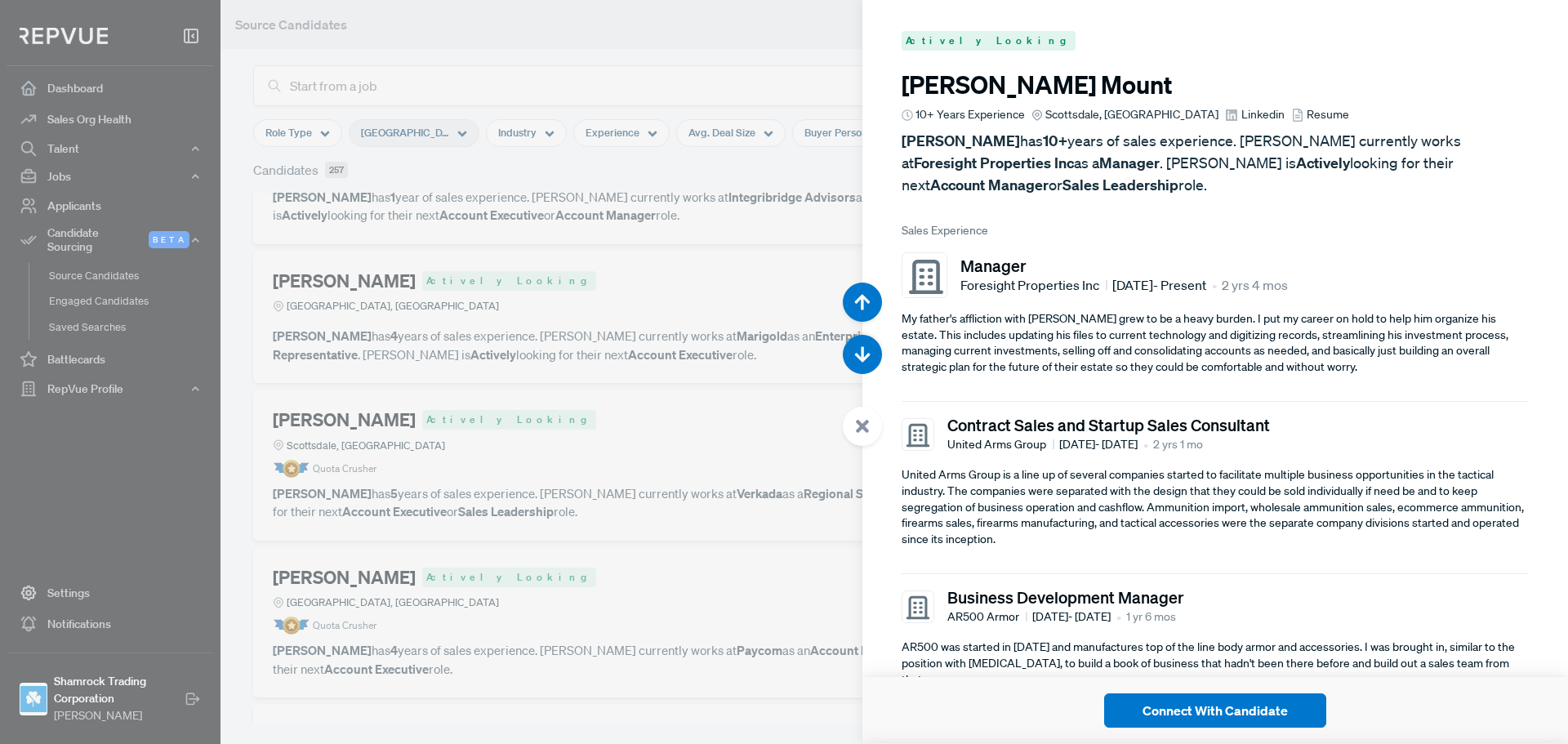
scroll to position [5954, 0]
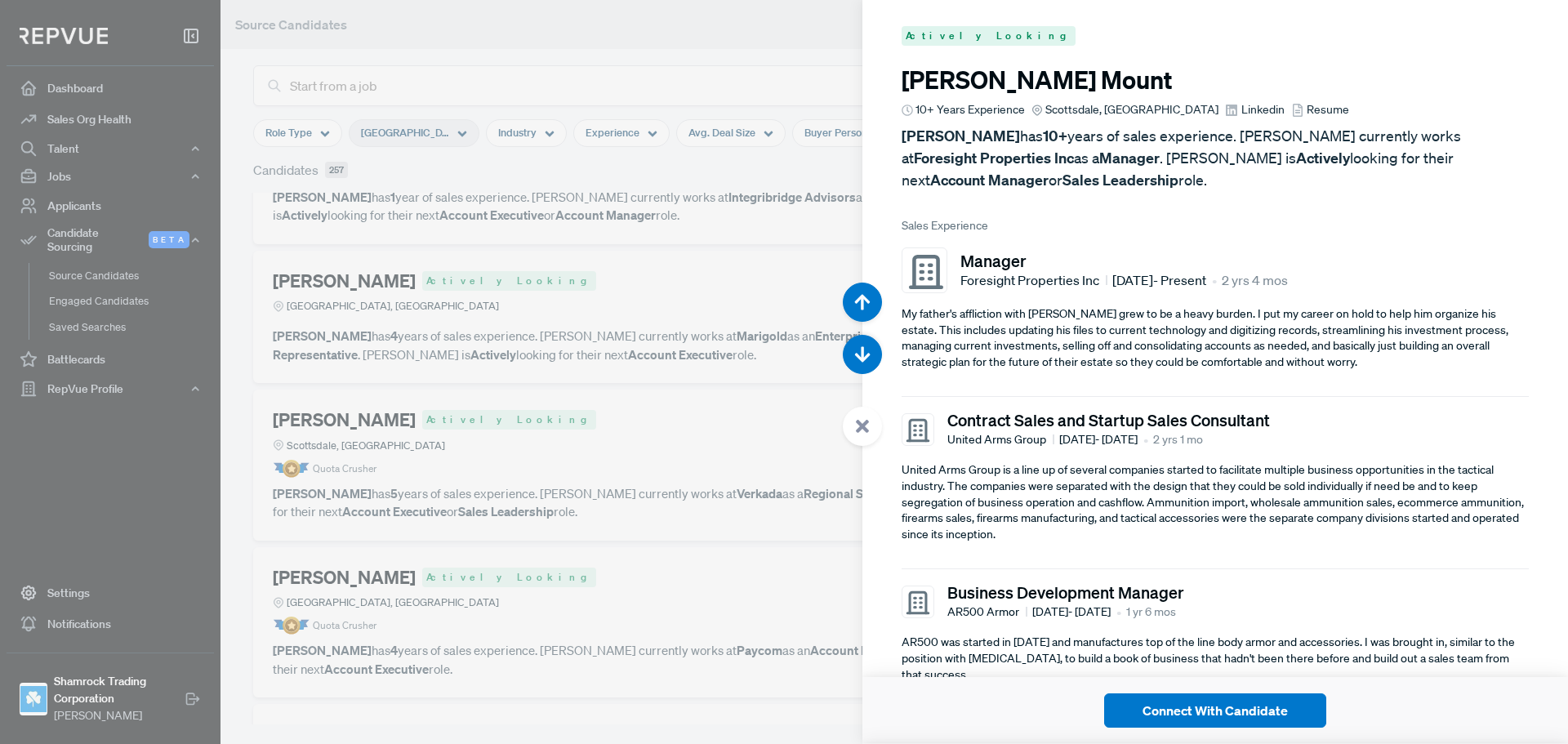
click at [1241, 113] on span "Linkedin" at bounding box center [1263, 109] width 43 height 18
click at [869, 354] on use "button" at bounding box center [862, 354] width 16 height 16
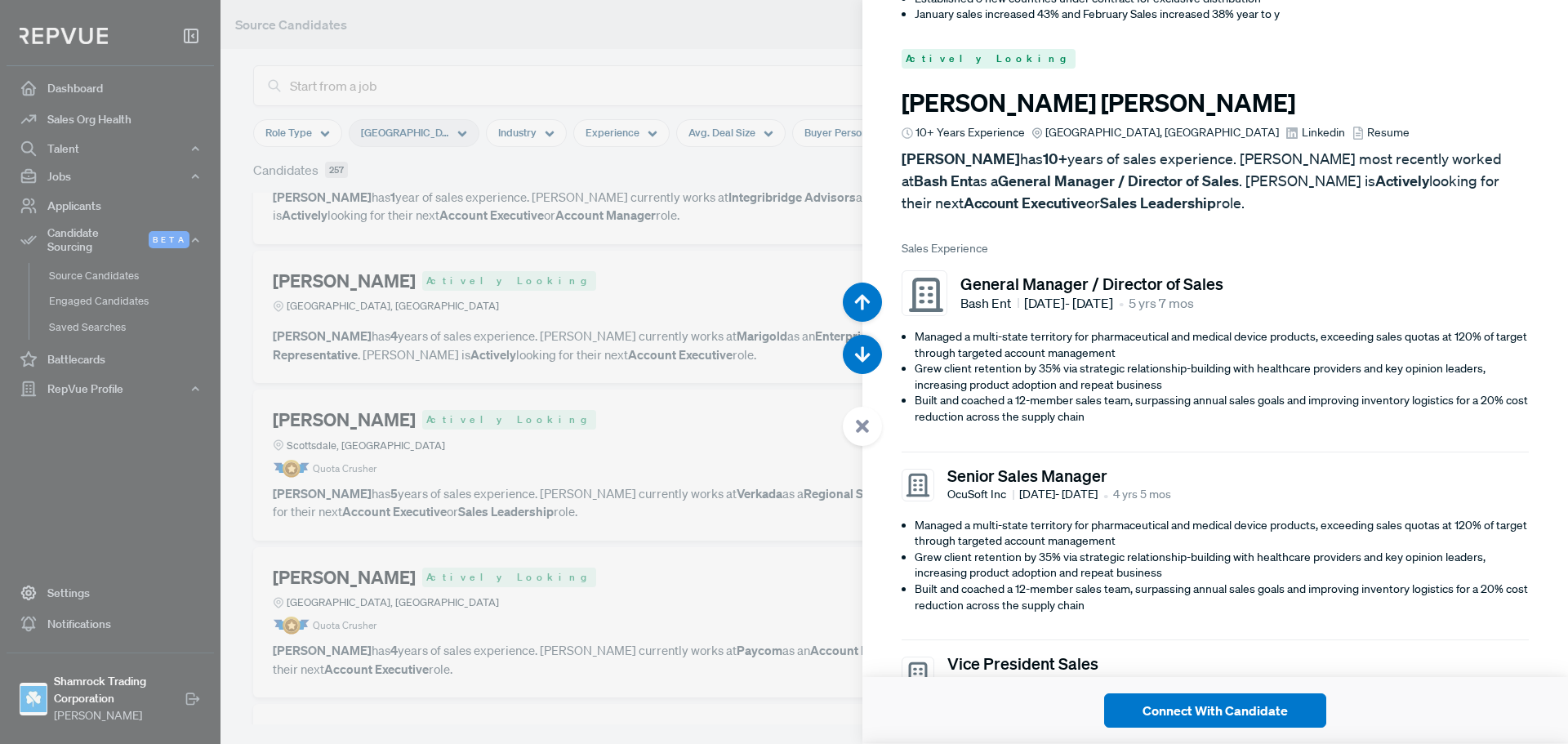
scroll to position [6698, 0]
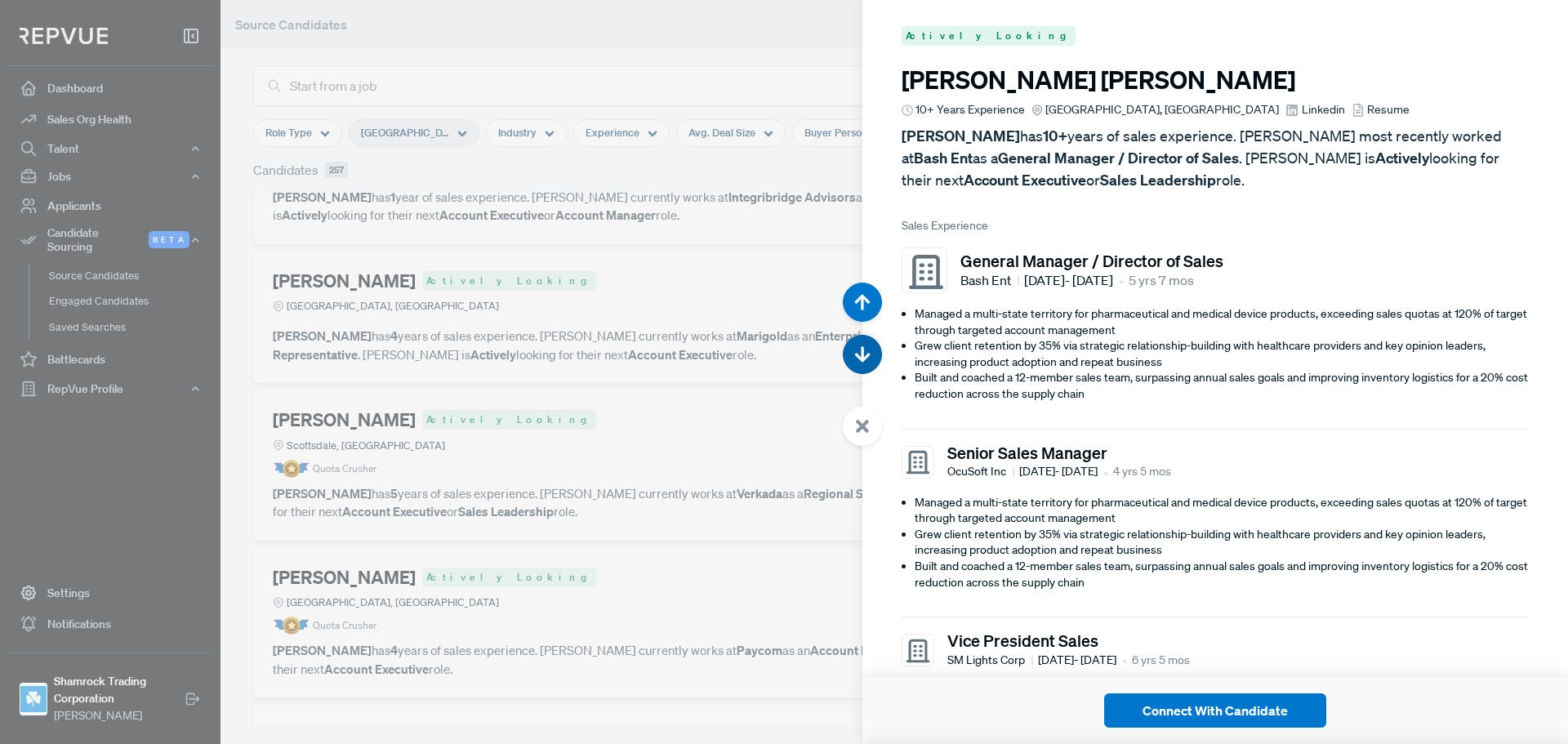
click at [862, 360] on use "button" at bounding box center [862, 354] width 16 height 16
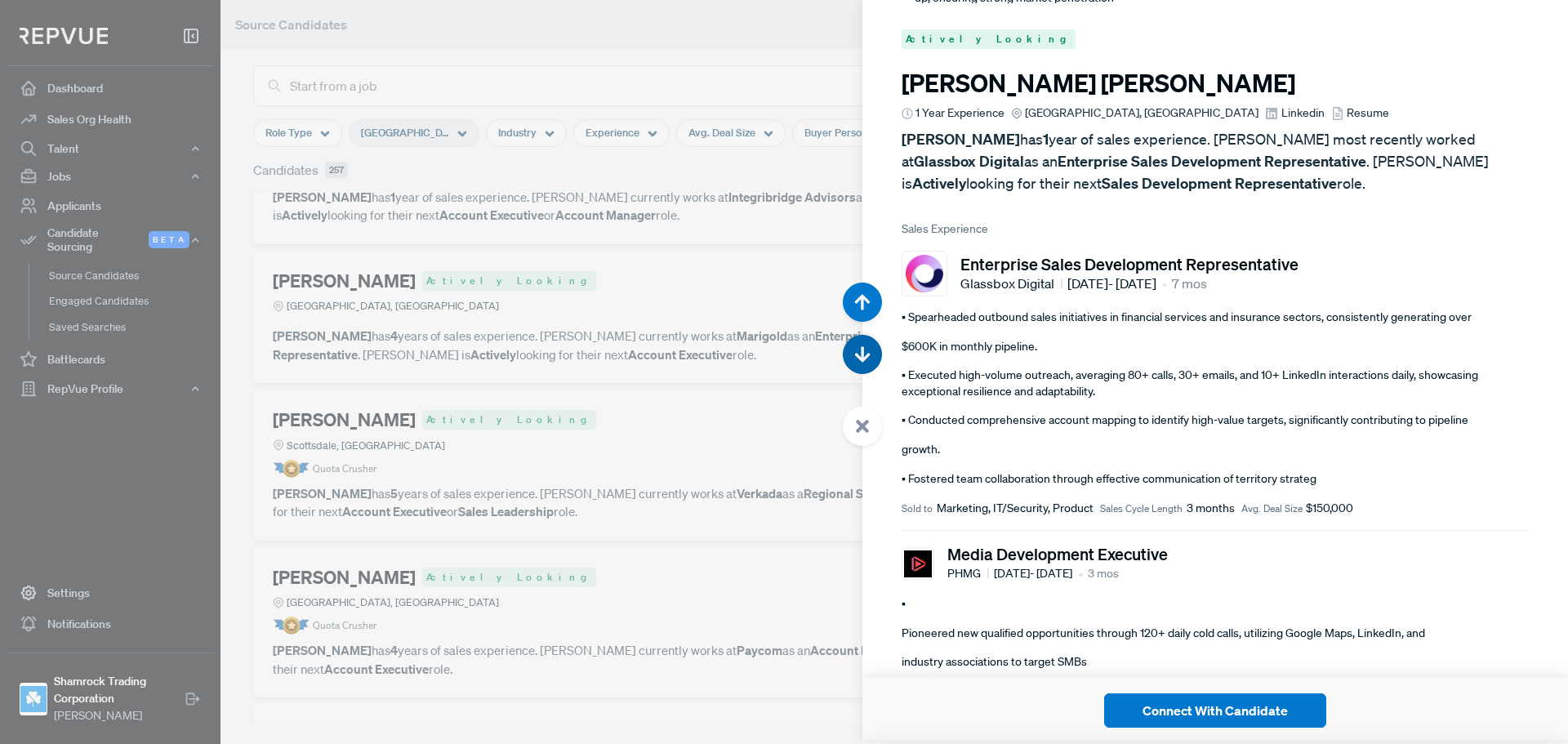
scroll to position [7443, 0]
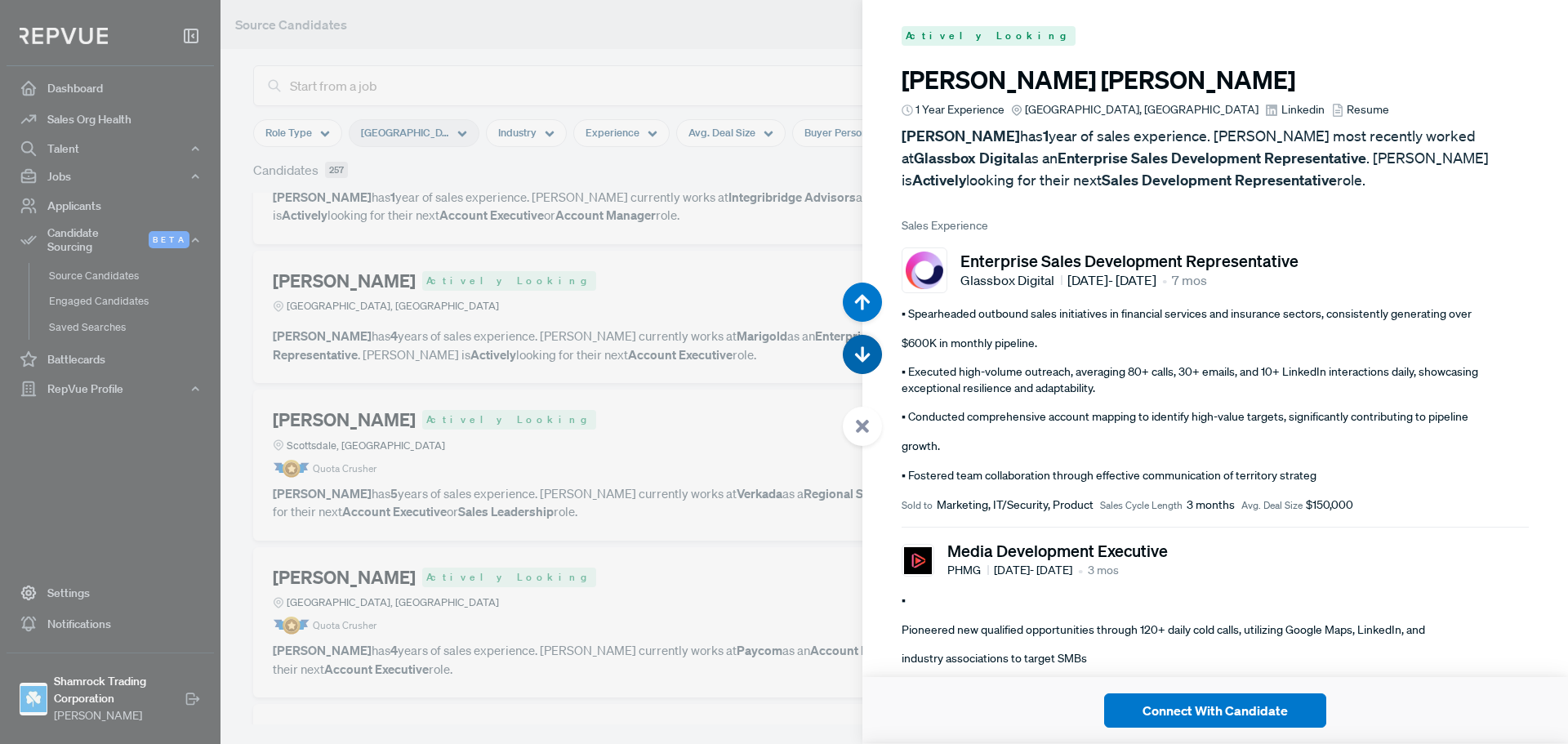
click at [862, 360] on use "button" at bounding box center [862, 354] width 16 height 16
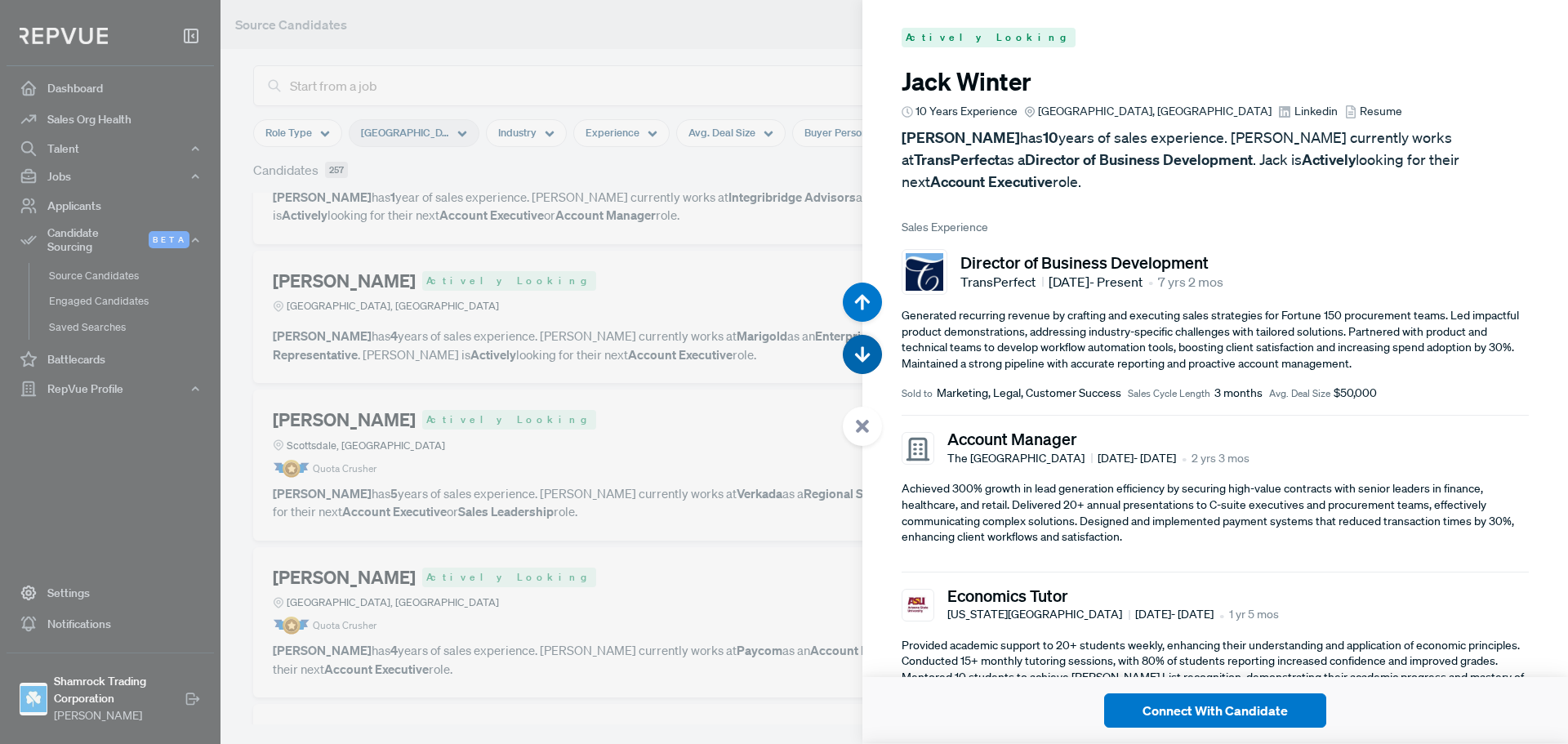
scroll to position [8187, 0]
click at [862, 361] on use "button" at bounding box center [862, 354] width 16 height 16
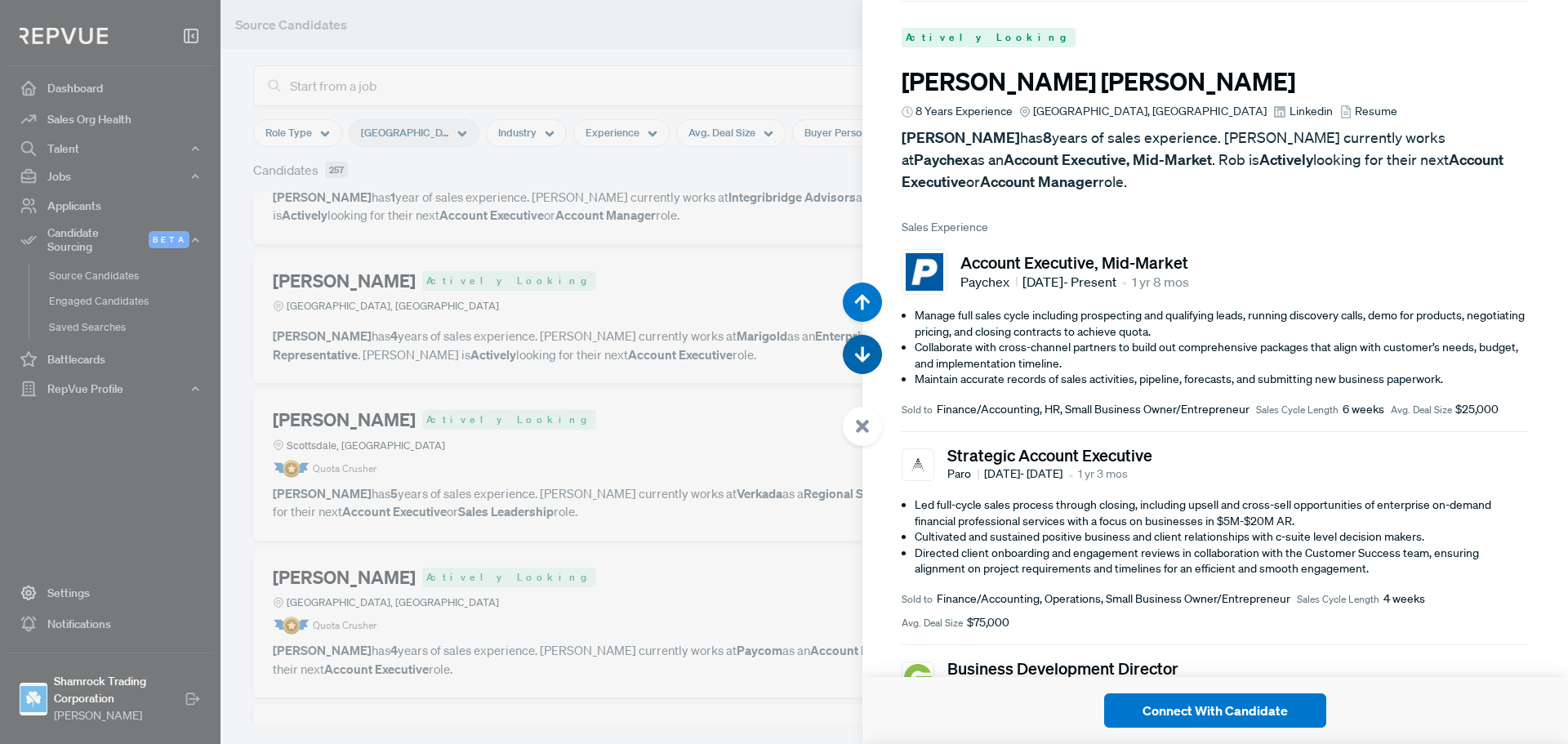
scroll to position [8931, 0]
click at [1290, 106] on span "Linkedin" at bounding box center [1311, 109] width 43 height 18
click at [851, 355] on button "button" at bounding box center [862, 354] width 39 height 39
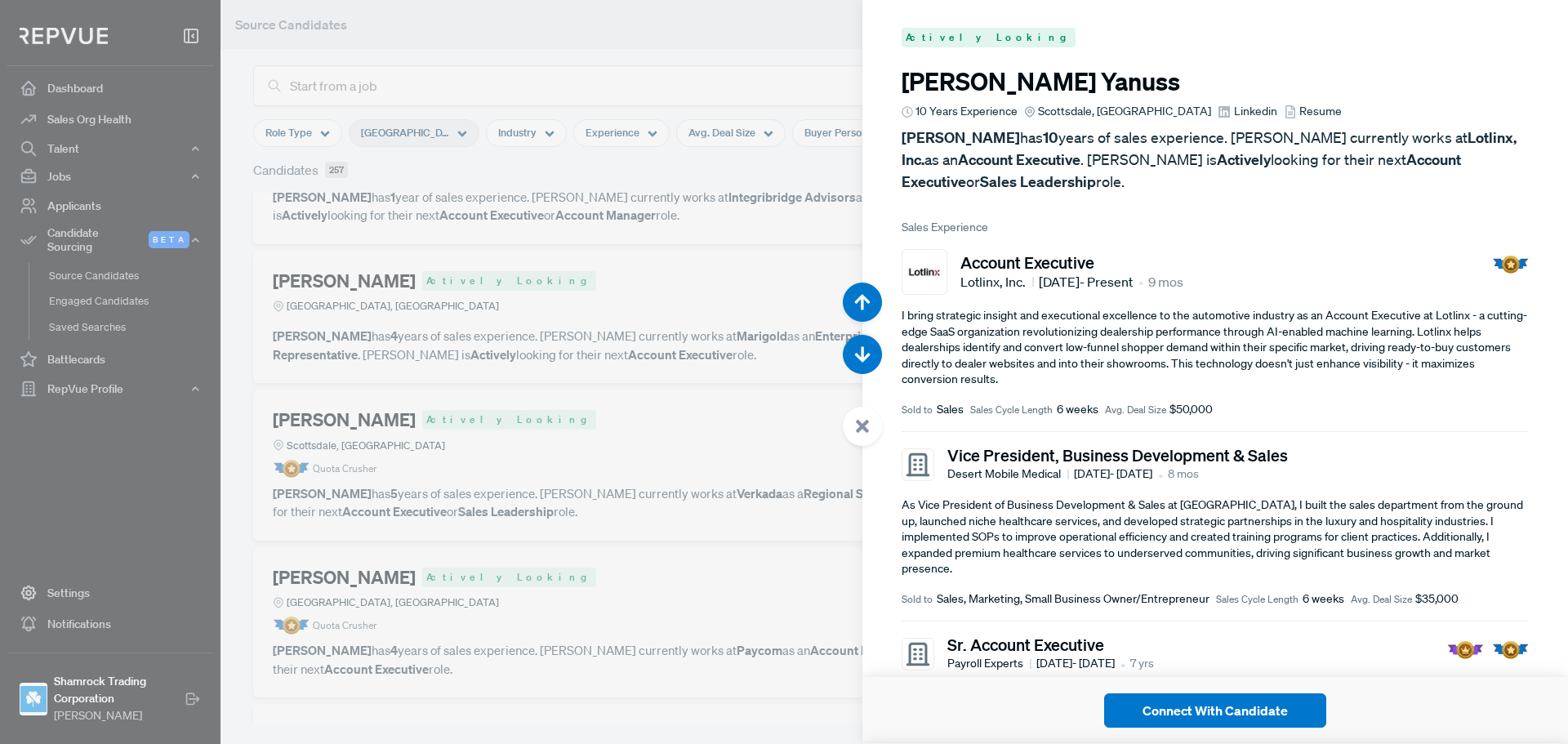
scroll to position [9675, 0]
click at [868, 363] on icon "button" at bounding box center [862, 355] width 17 height 17
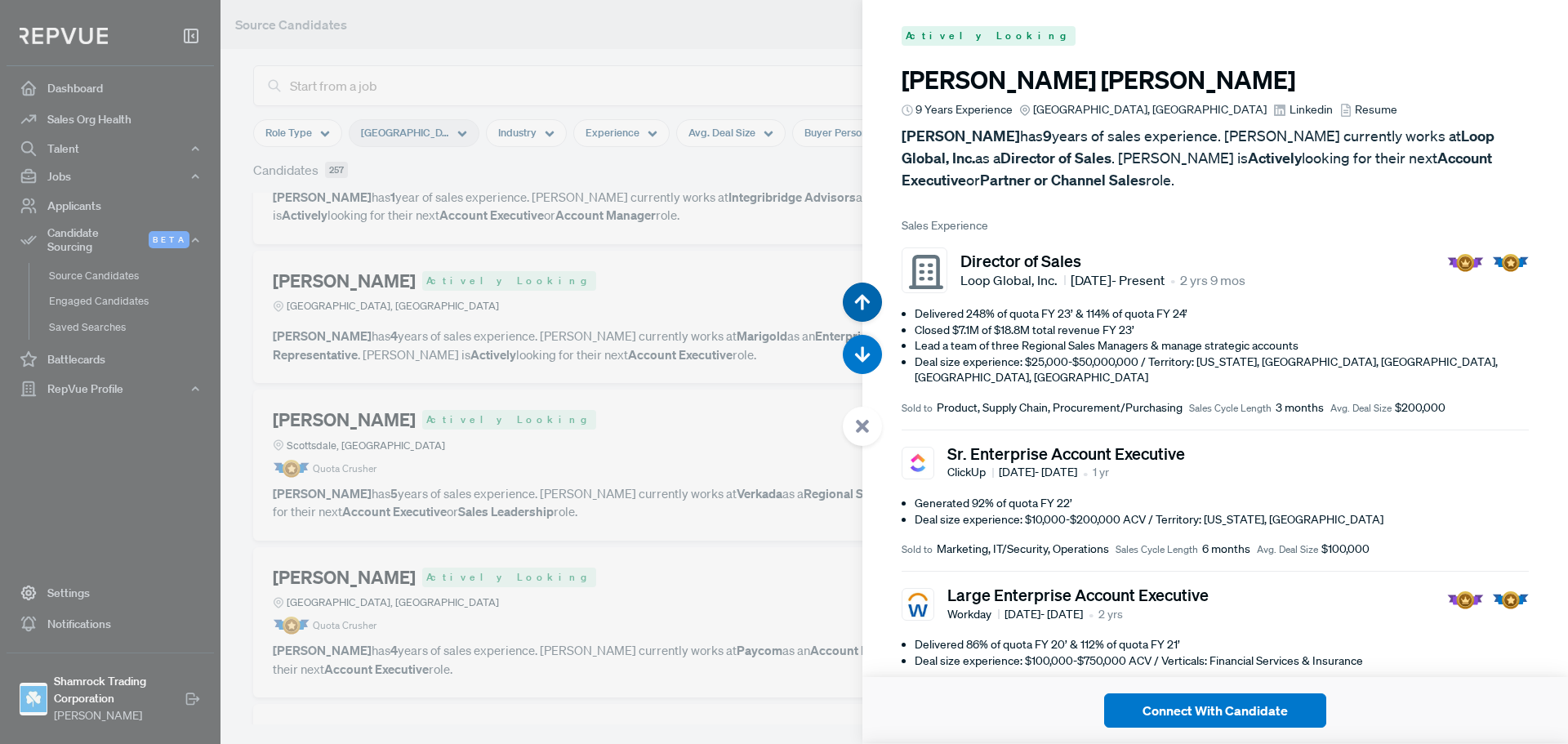
click at [866, 309] on icon "button" at bounding box center [862, 303] width 17 height 17
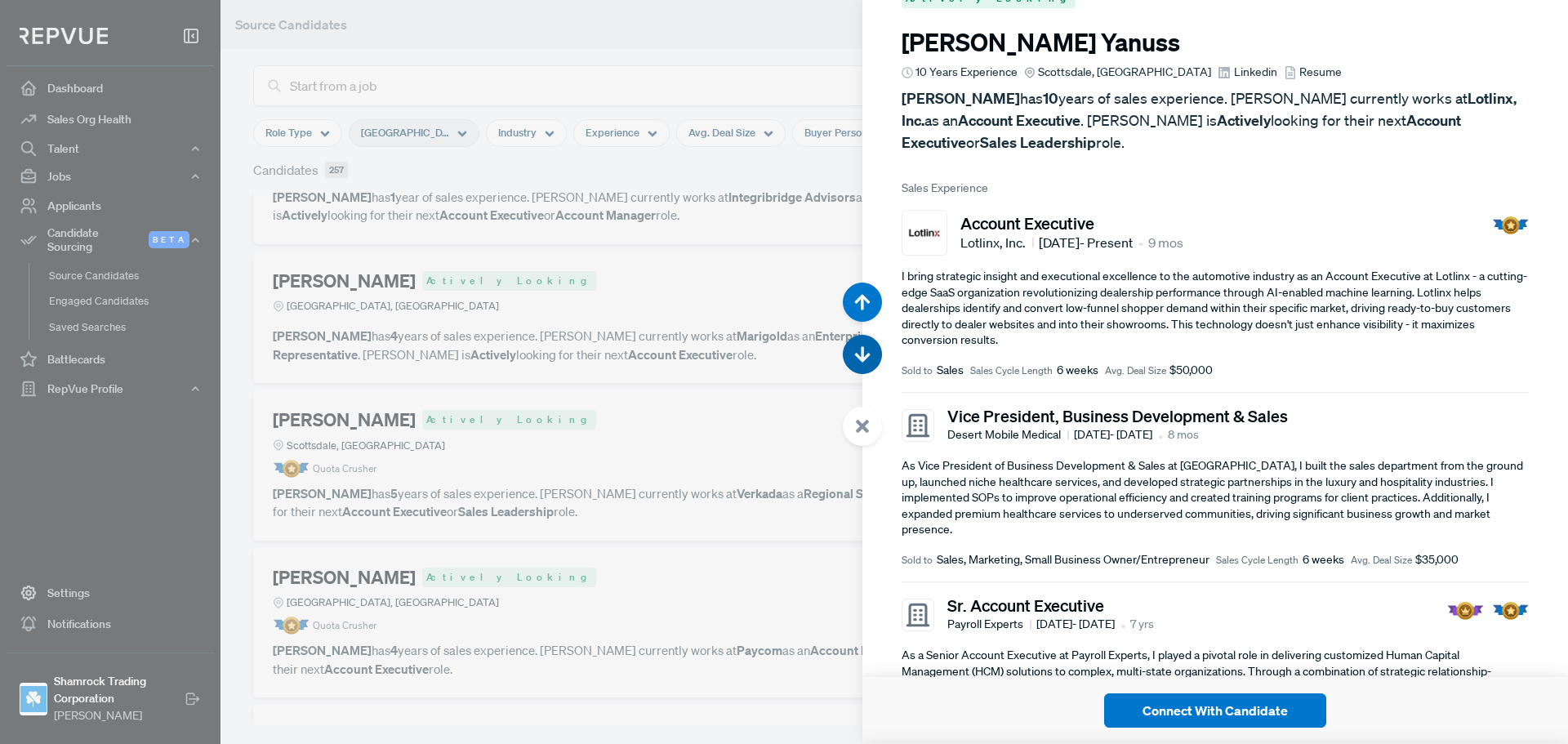
scroll to position [9675, 0]
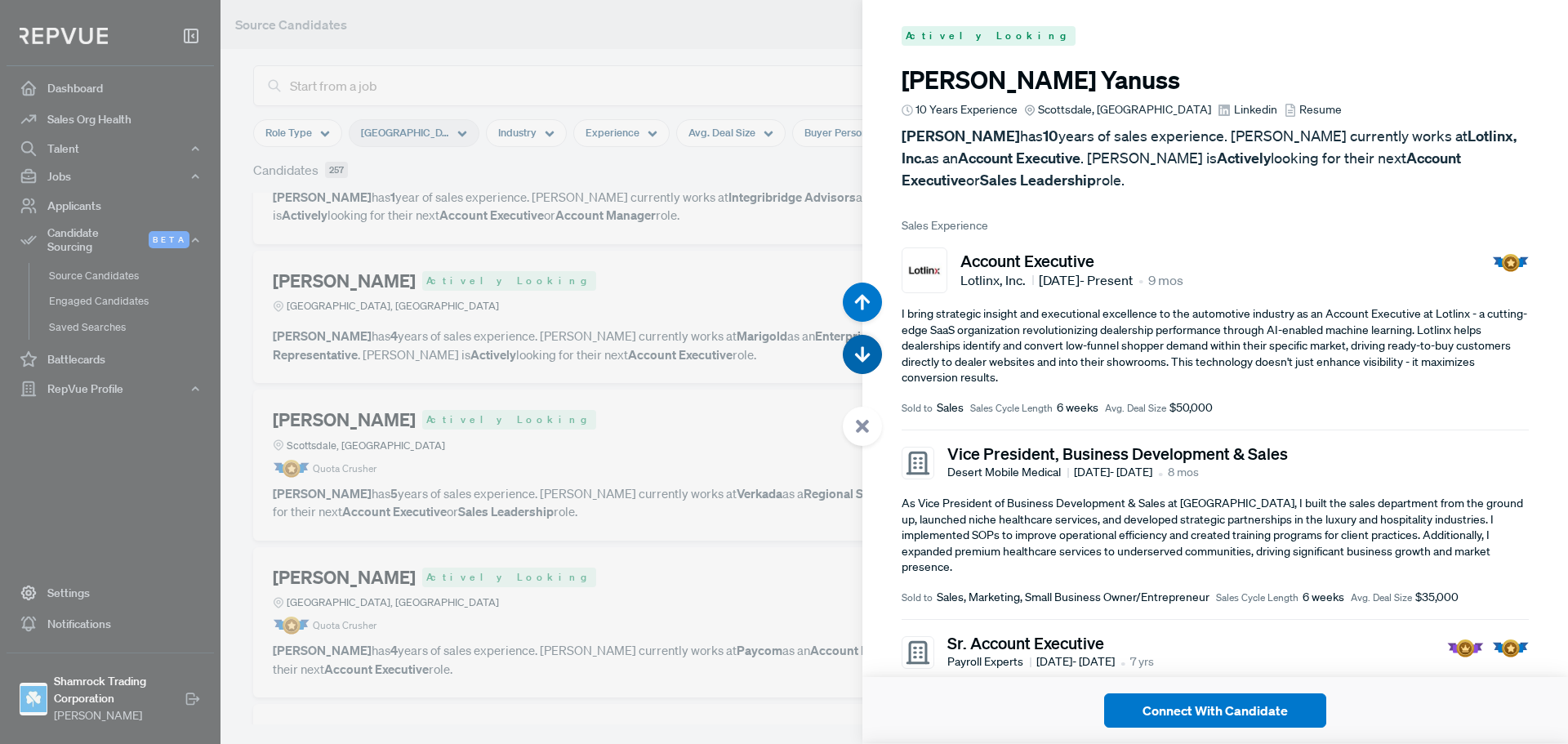
click at [864, 356] on icon "button" at bounding box center [862, 355] width 17 height 17
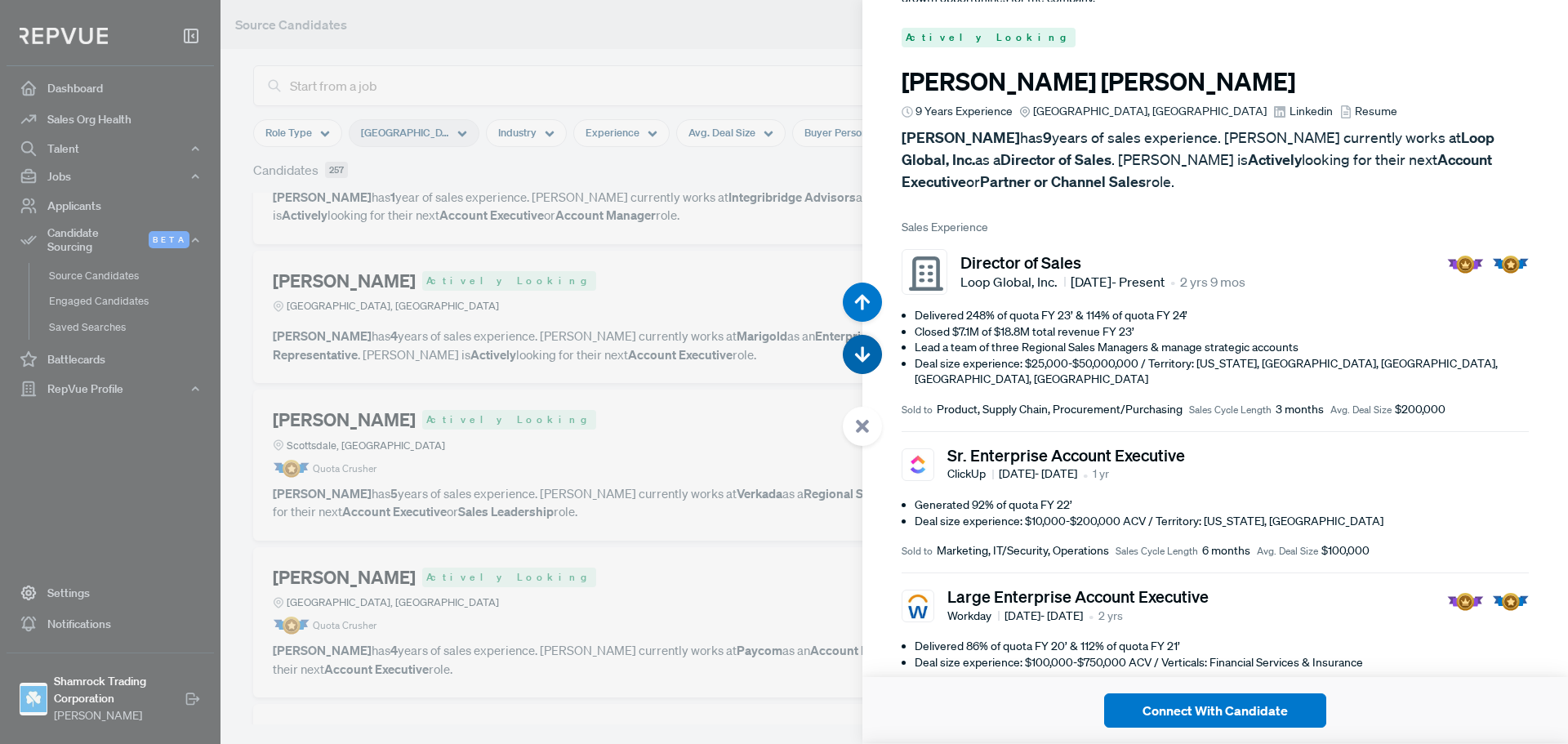
scroll to position [10419, 0]
click at [864, 356] on icon "button" at bounding box center [862, 355] width 17 height 17
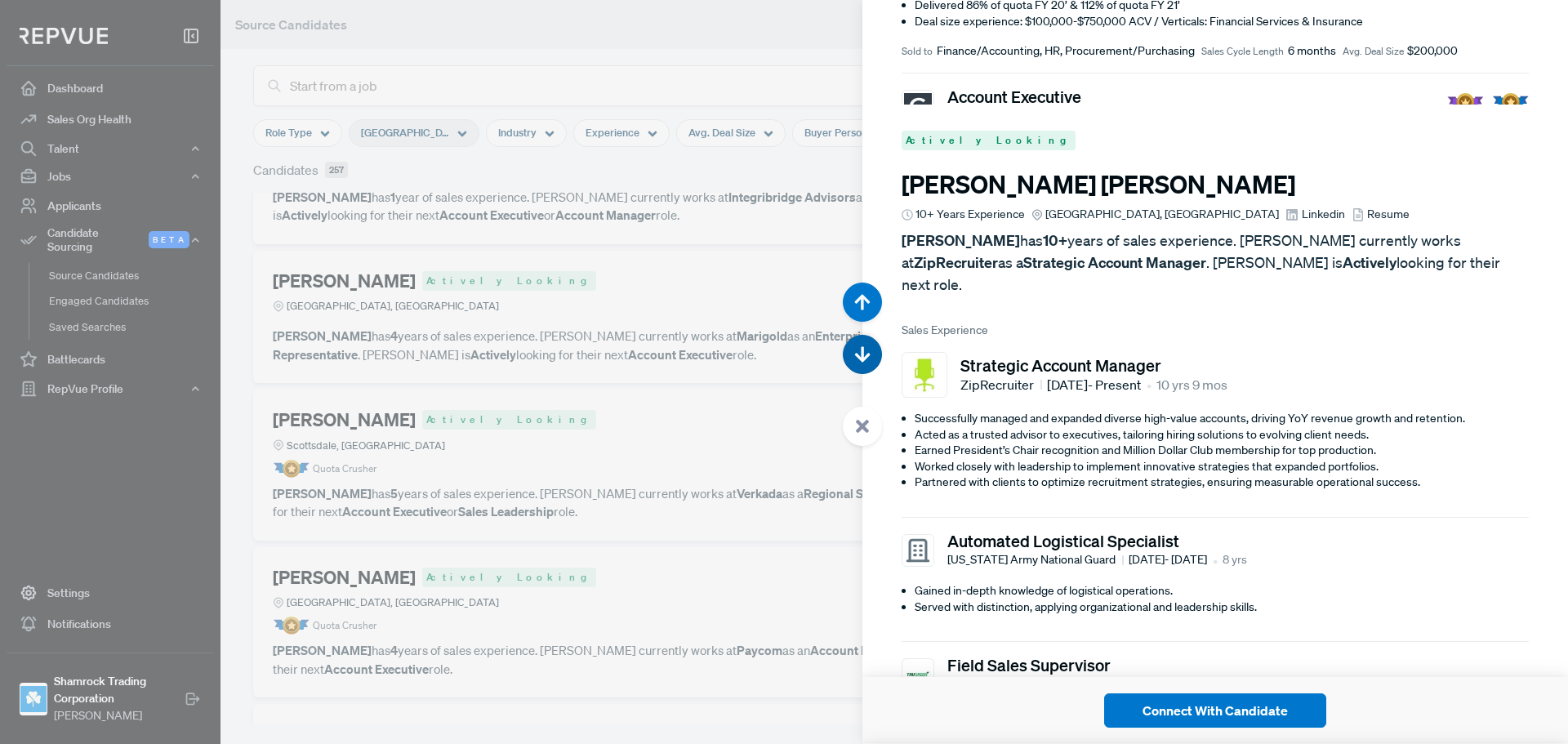
scroll to position [11163, 0]
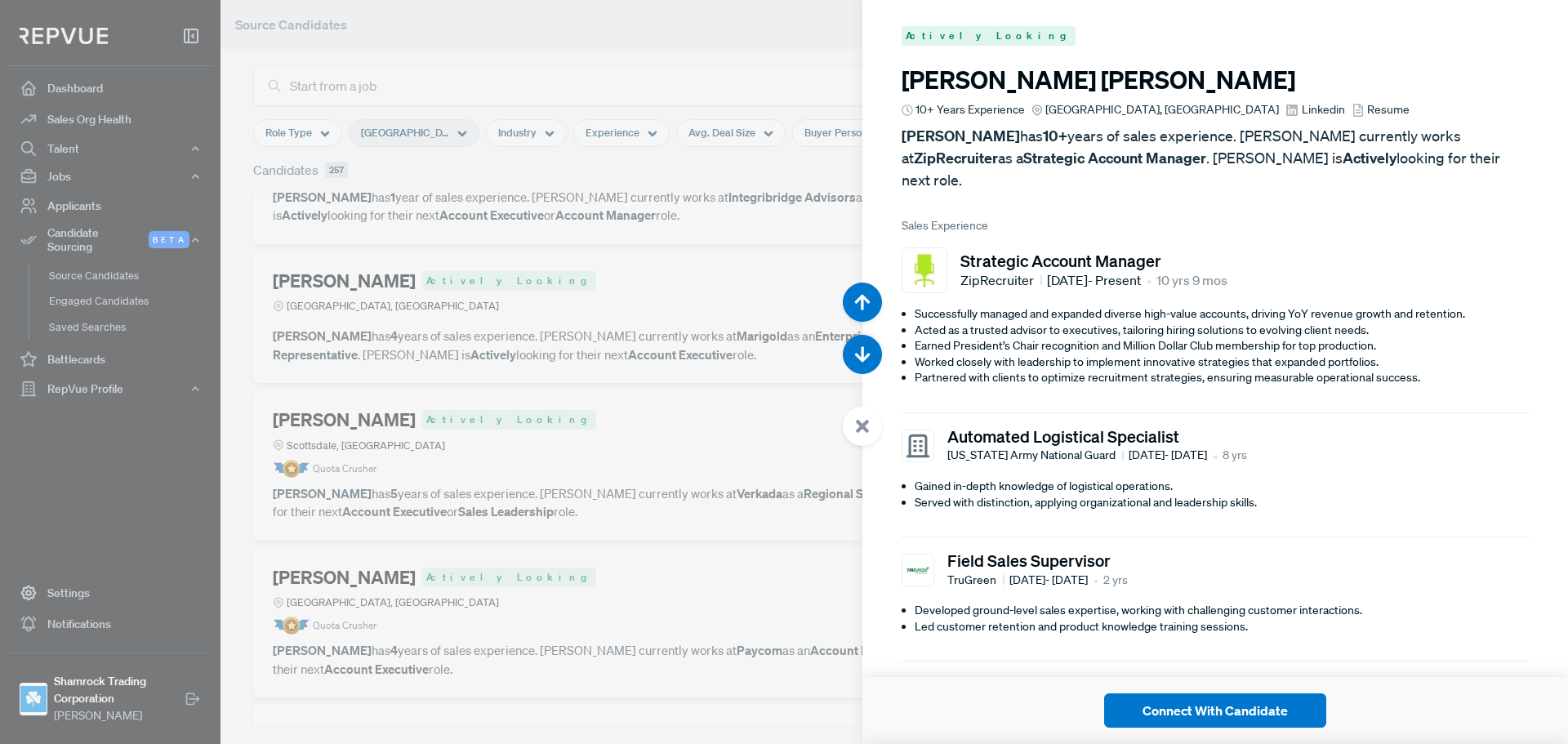
click at [1301, 105] on span "Linkedin" at bounding box center [1323, 109] width 43 height 18
